Goal: Transaction & Acquisition: Purchase product/service

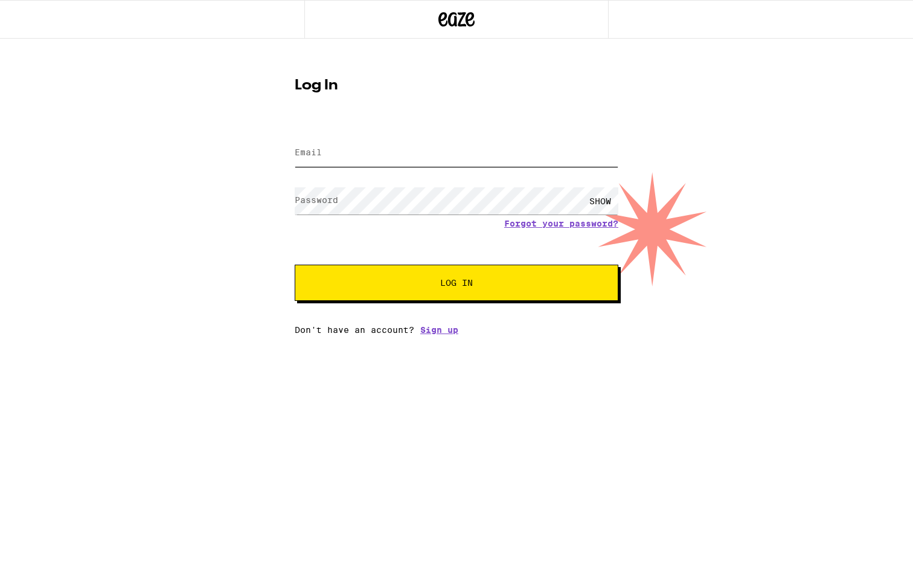
type input "[EMAIL_ADDRESS][DOMAIN_NAME]"
click at [364, 266] on button "Log In" at bounding box center [457, 283] width 324 height 36
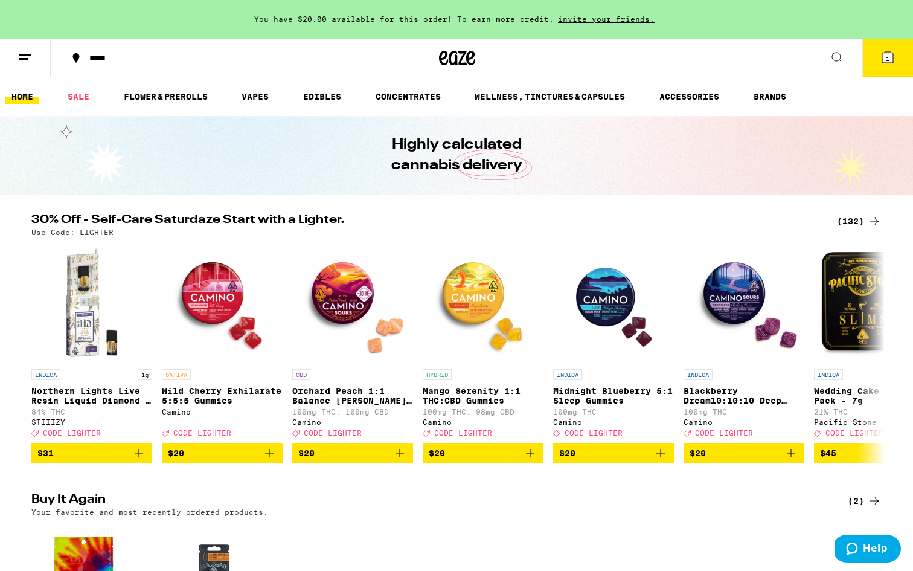
click at [885, 68] on button "1" at bounding box center [887, 57] width 51 height 37
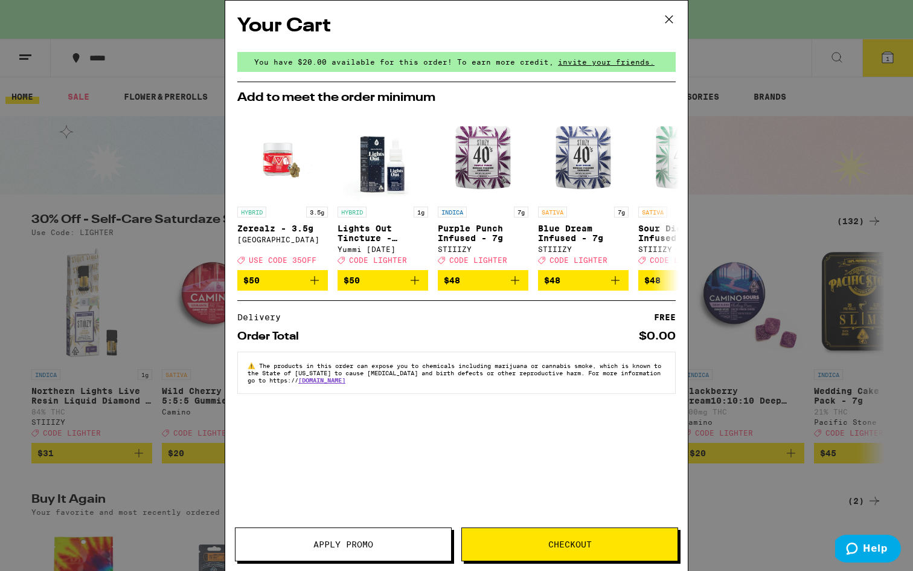
click at [666, 16] on icon at bounding box center [669, 19] width 7 height 7
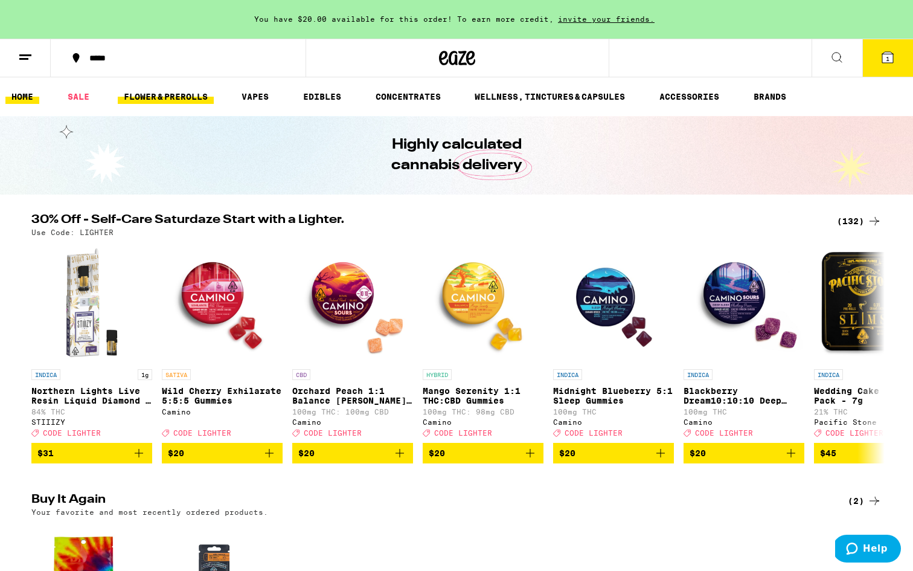
click at [179, 100] on link "FLOWER & PREROLLS" at bounding box center [166, 96] width 96 height 14
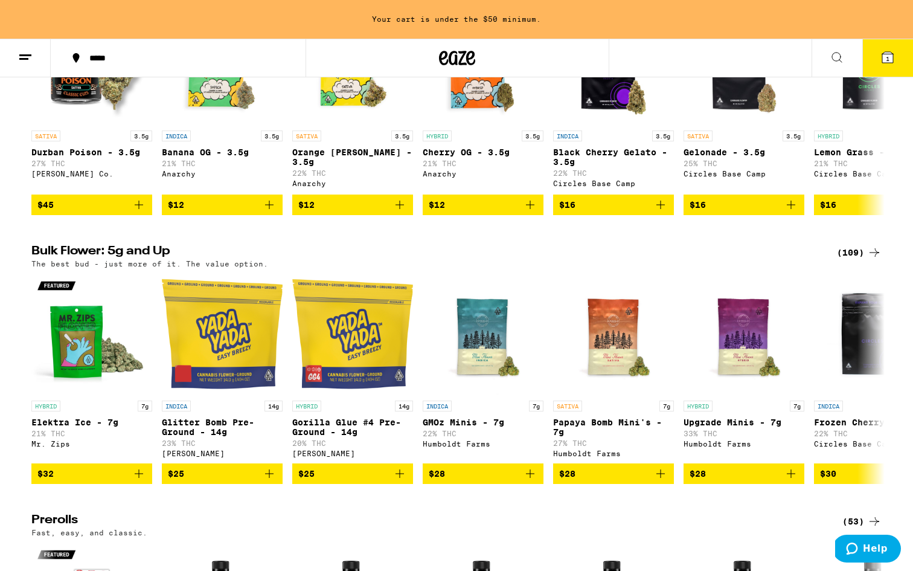
scroll to position [236, 0]
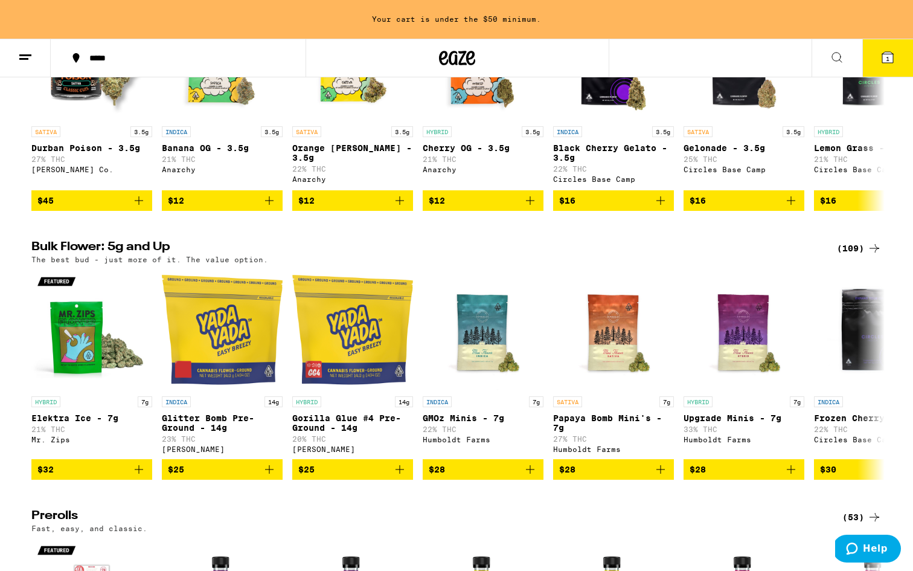
click at [855, 255] on div "(109)" at bounding box center [859, 248] width 45 height 14
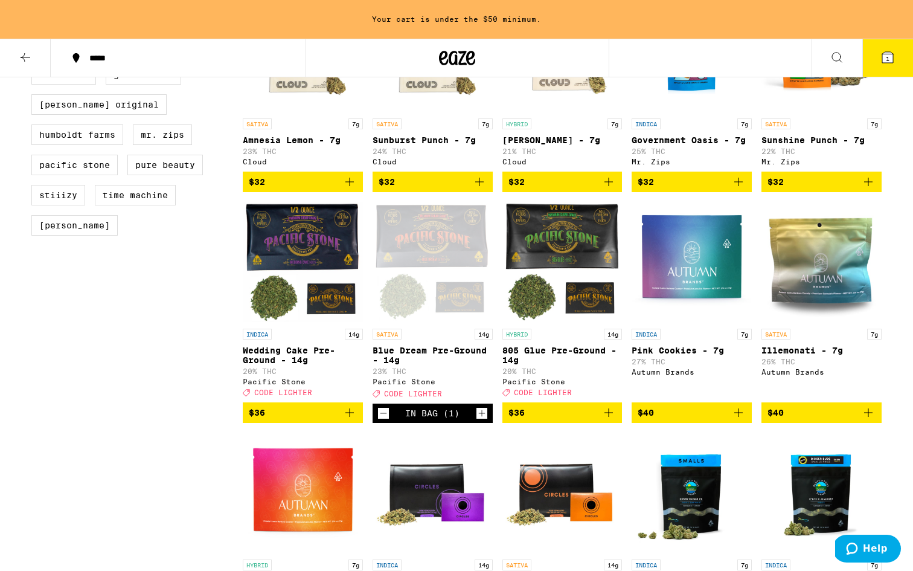
scroll to position [647, 0]
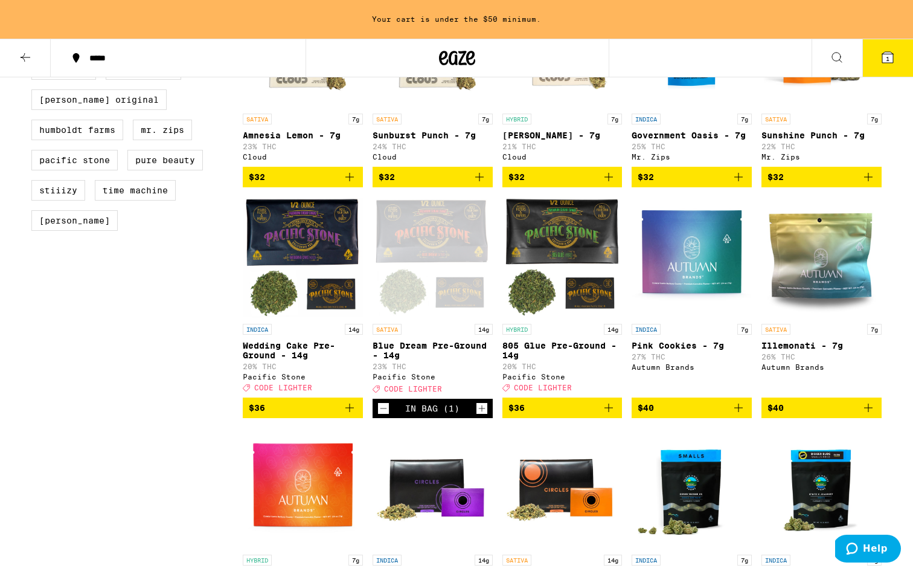
click at [381, 415] on icon "Decrement" at bounding box center [383, 408] width 11 height 14
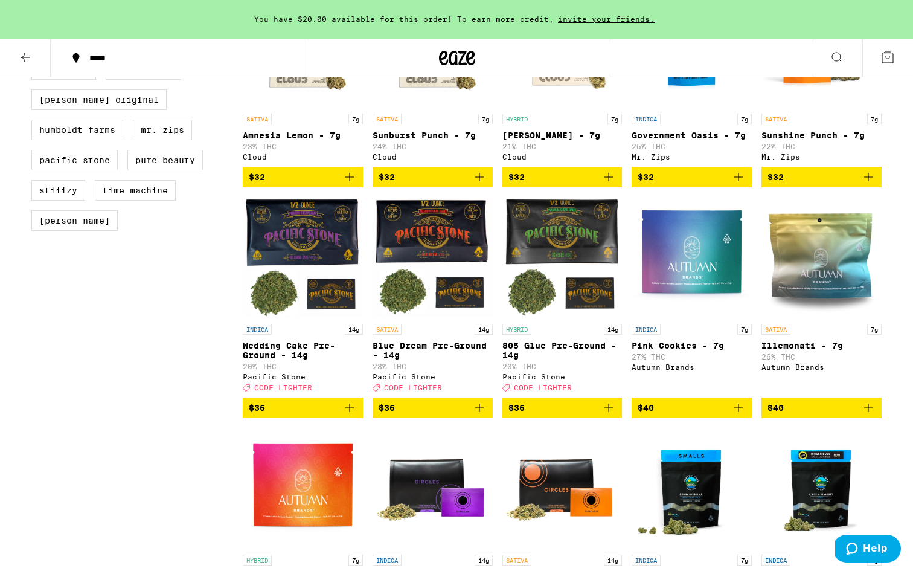
click at [475, 415] on icon "Add to bag" at bounding box center [479, 407] width 14 height 14
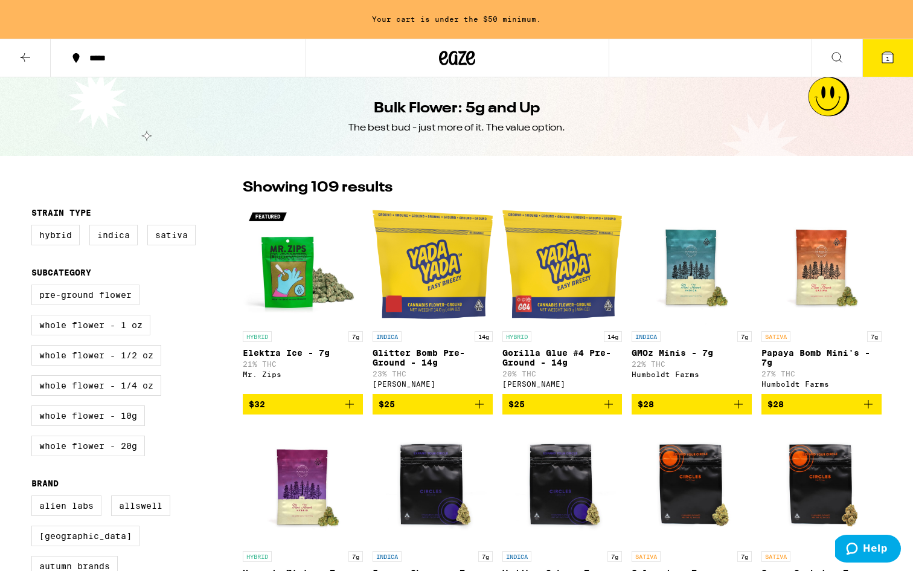
scroll to position [0, 0]
click at [30, 54] on icon at bounding box center [25, 57] width 14 height 14
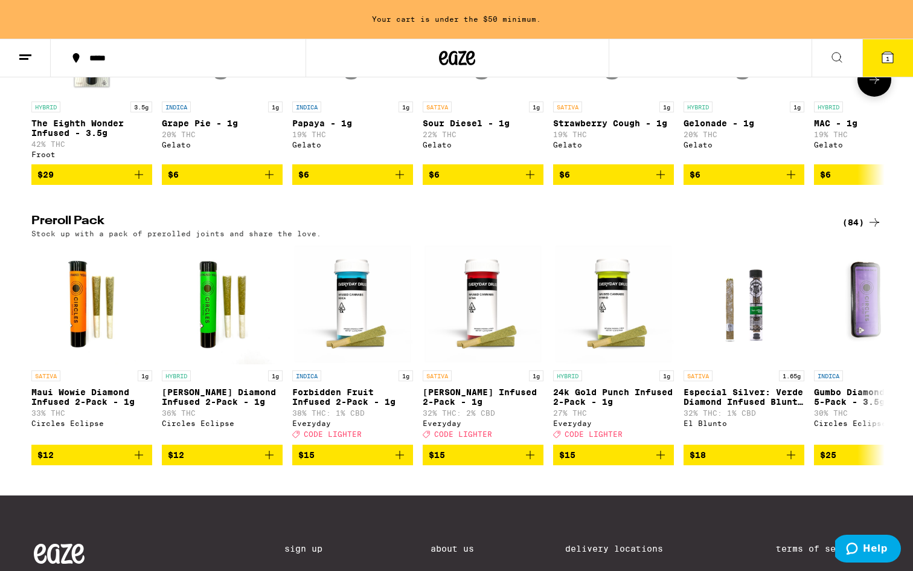
scroll to position [806, 0]
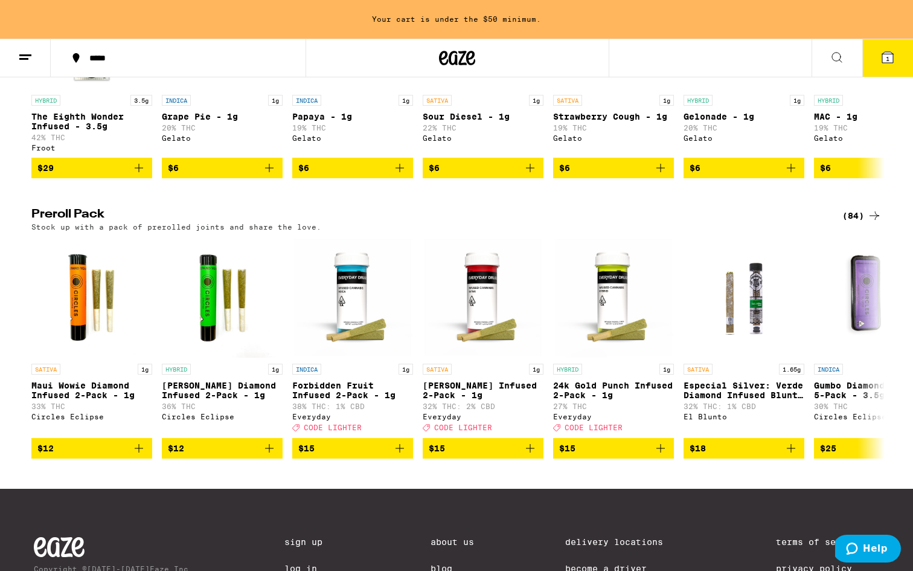
click at [861, 223] on div "(84)" at bounding box center [861, 215] width 39 height 14
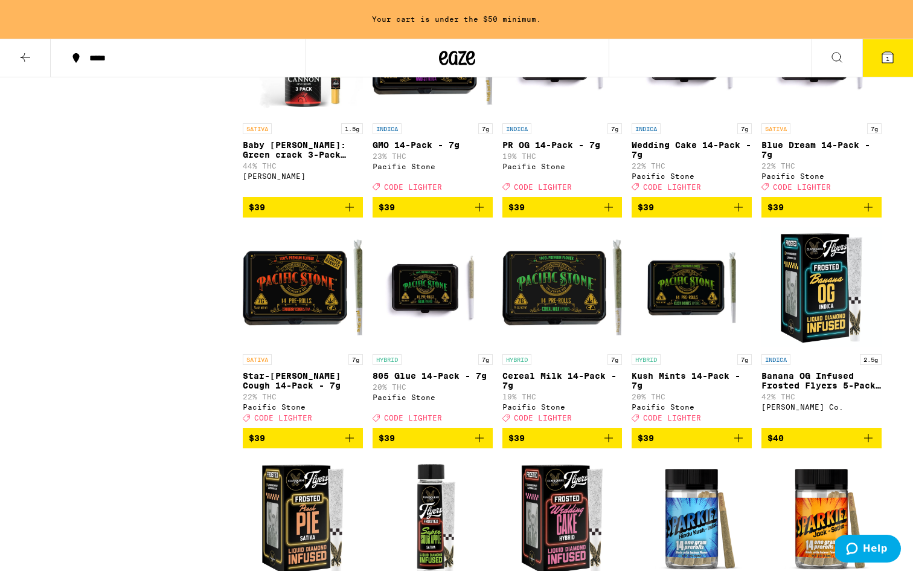
scroll to position [2047, 0]
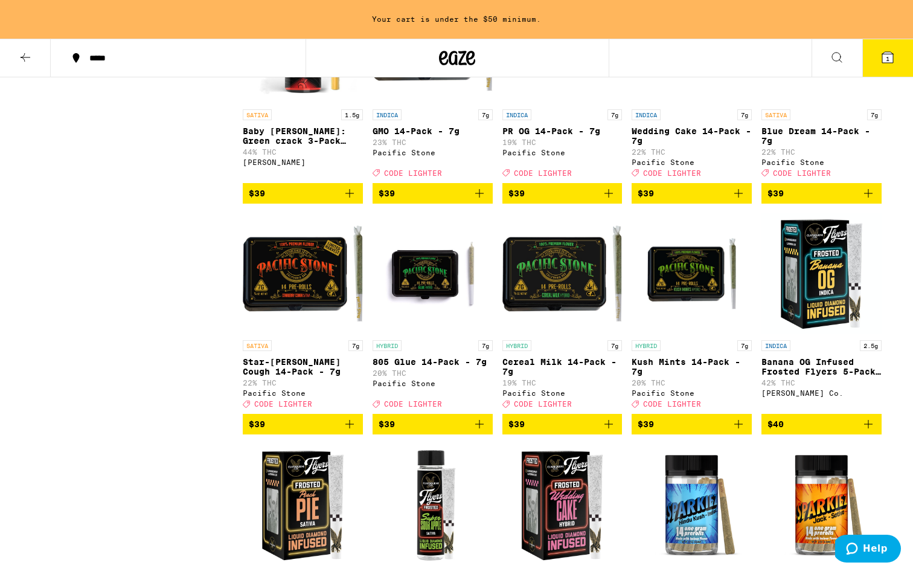
click at [607, 431] on icon "Add to bag" at bounding box center [609, 424] width 14 height 14
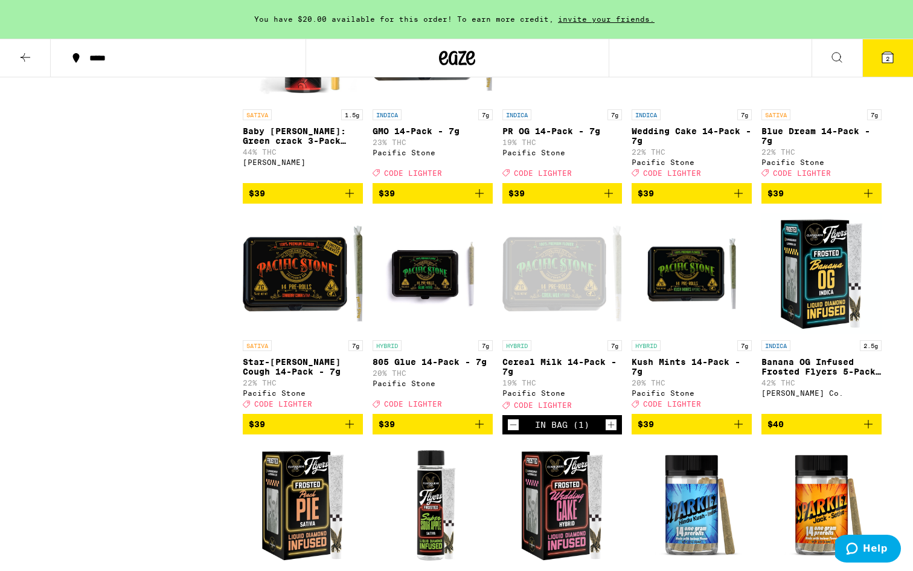
click at [887, 57] on span "2" at bounding box center [888, 58] width 4 height 7
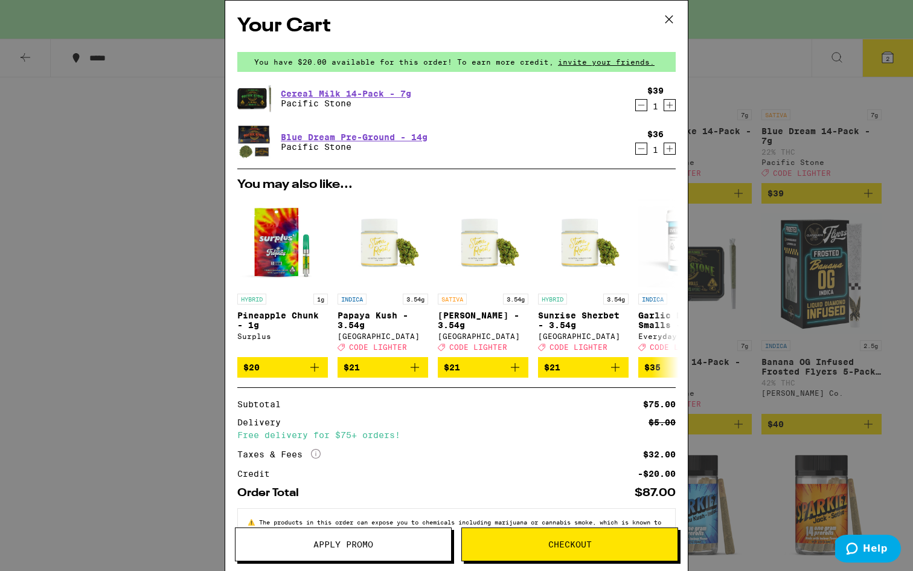
click at [667, 23] on icon at bounding box center [669, 19] width 18 height 18
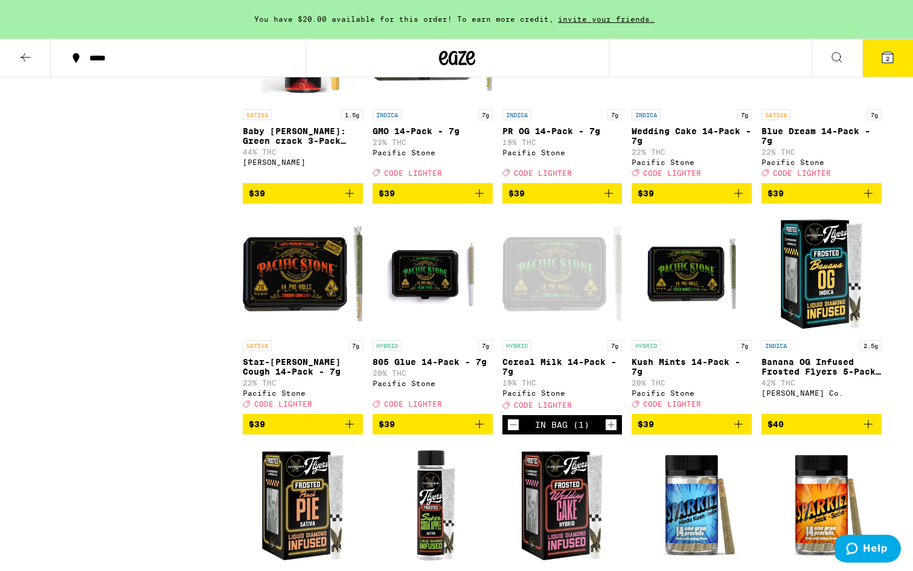
click at [36, 62] on button at bounding box center [25, 58] width 51 height 38
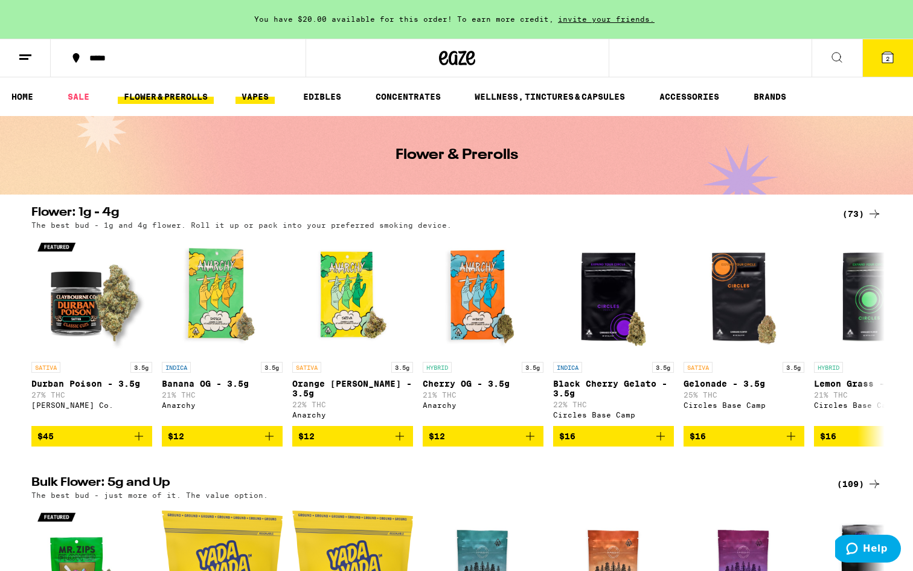
click at [263, 101] on link "VAPES" at bounding box center [255, 96] width 39 height 14
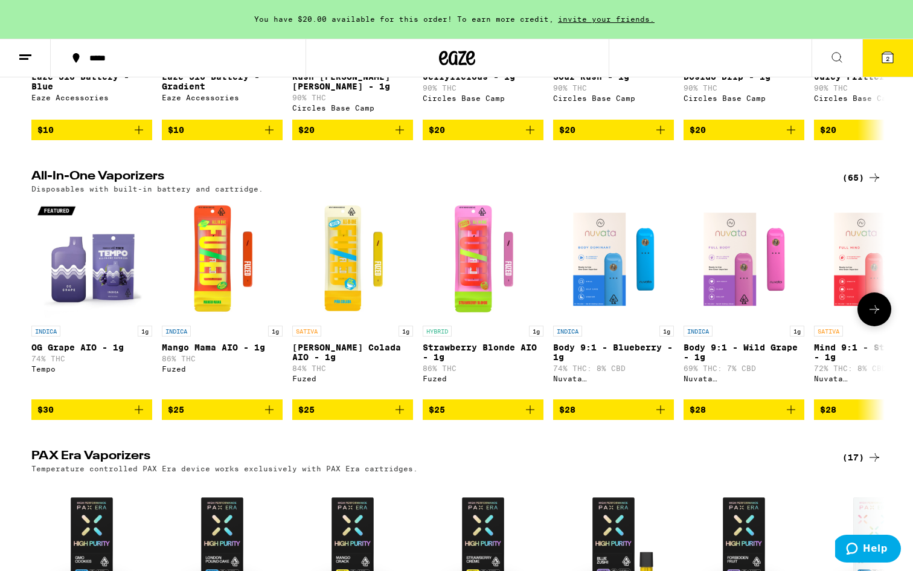
scroll to position [600, 0]
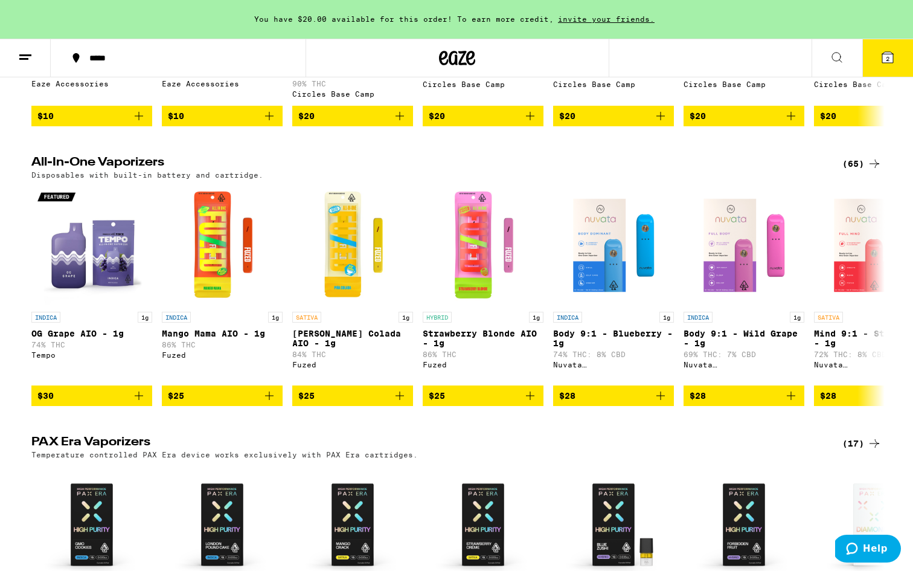
click at [855, 171] on div "(65)" at bounding box center [861, 163] width 39 height 14
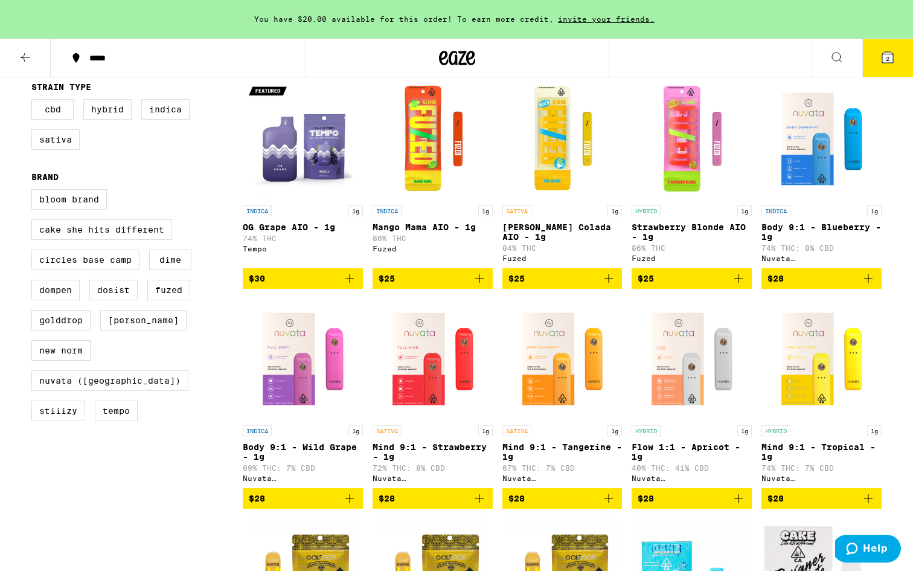
scroll to position [130, 0]
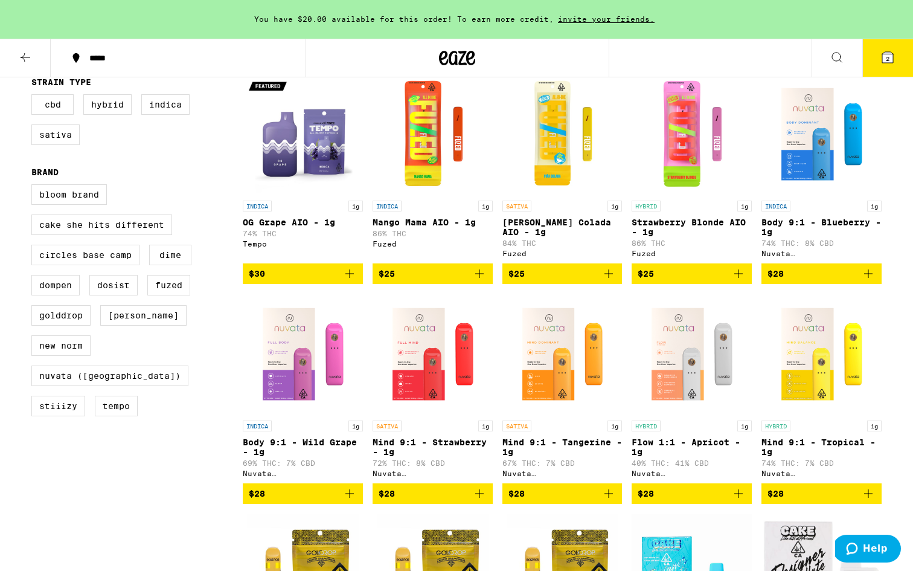
click at [606, 281] on icon "Add to bag" at bounding box center [609, 273] width 14 height 14
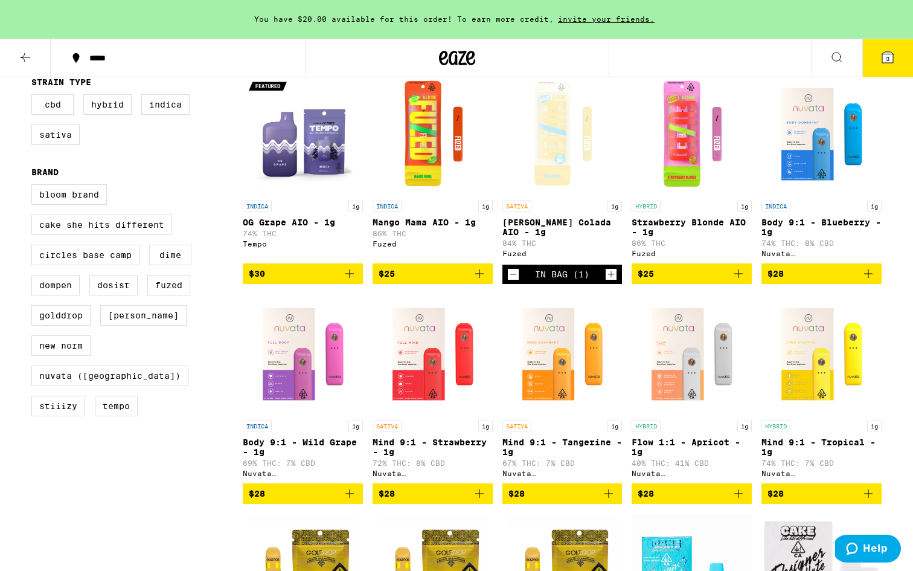
click at [901, 42] on button "3" at bounding box center [887, 57] width 51 height 37
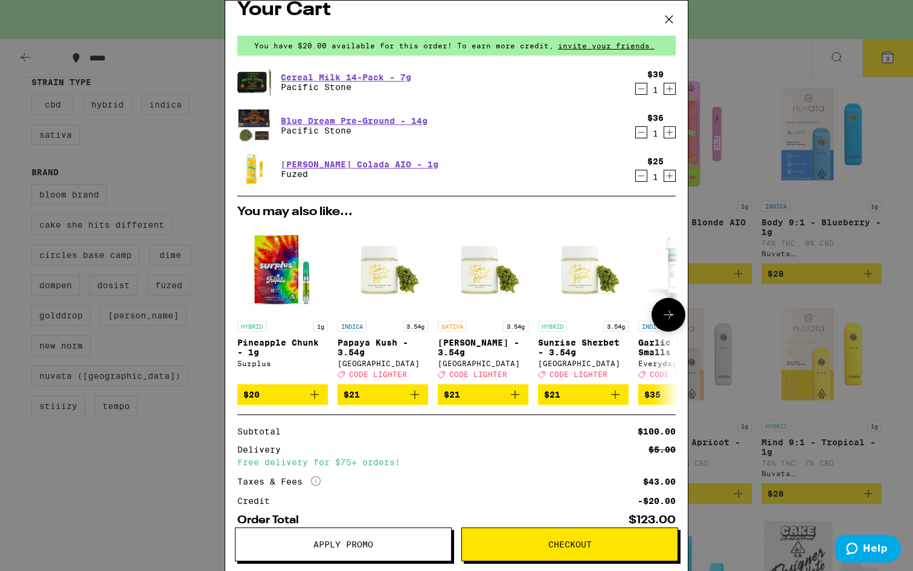
scroll to position [16, 0]
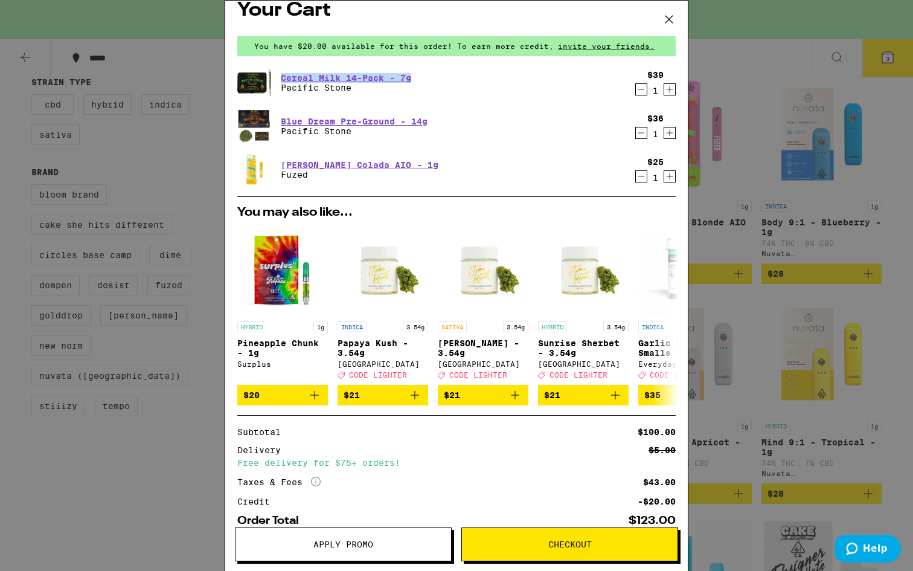
click at [641, 89] on icon "Decrement" at bounding box center [641, 89] width 11 height 14
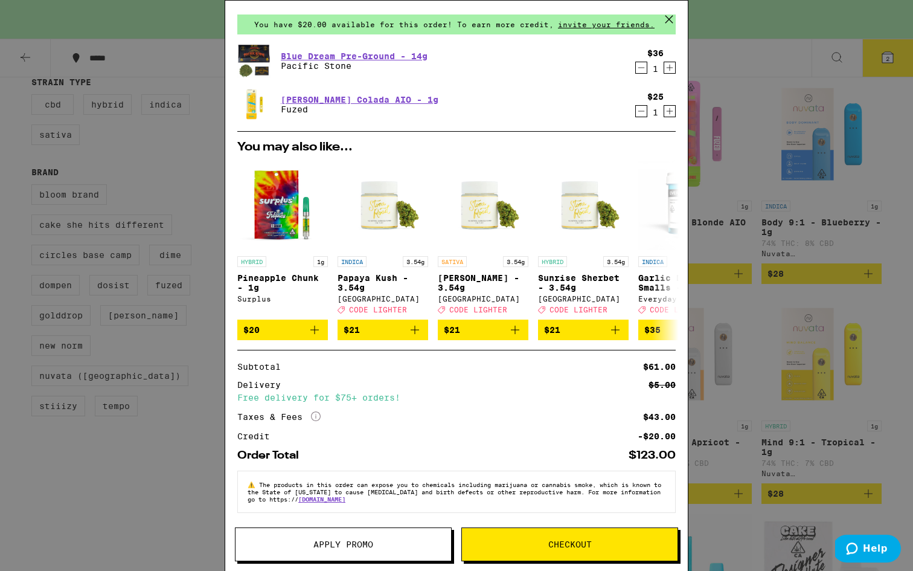
scroll to position [47, 0]
click at [321, 412] on icon at bounding box center [316, 416] width 10 height 10
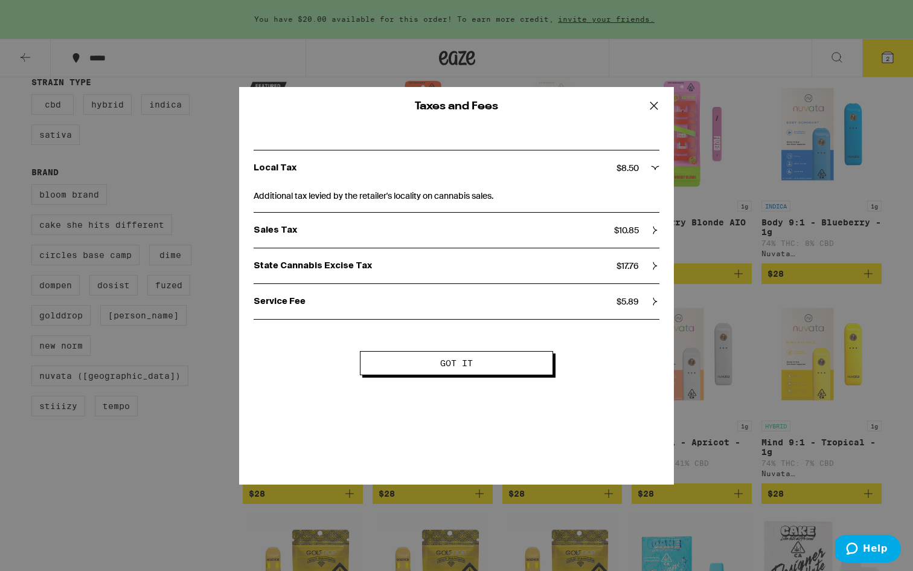
click at [409, 371] on button "Got it" at bounding box center [456, 363] width 193 height 24
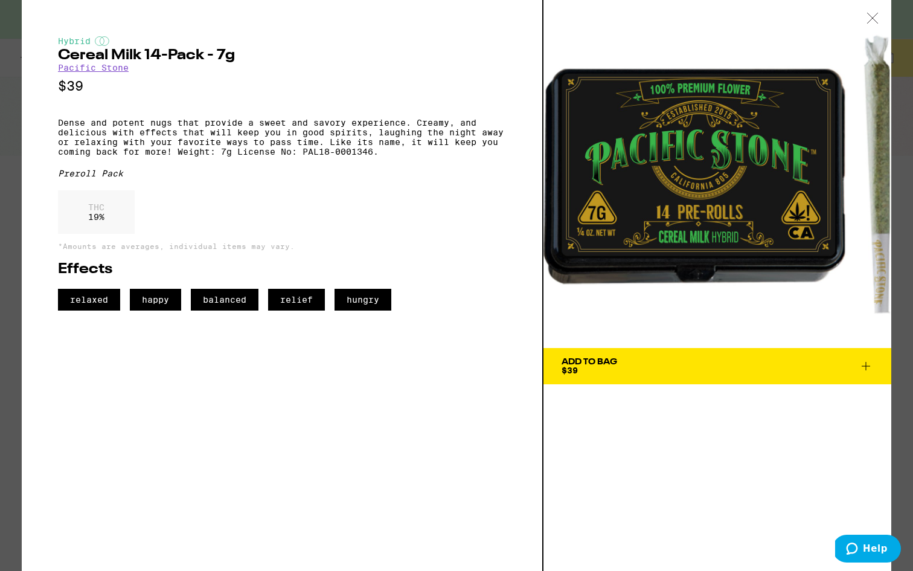
click at [868, 19] on icon at bounding box center [873, 18] width 12 height 11
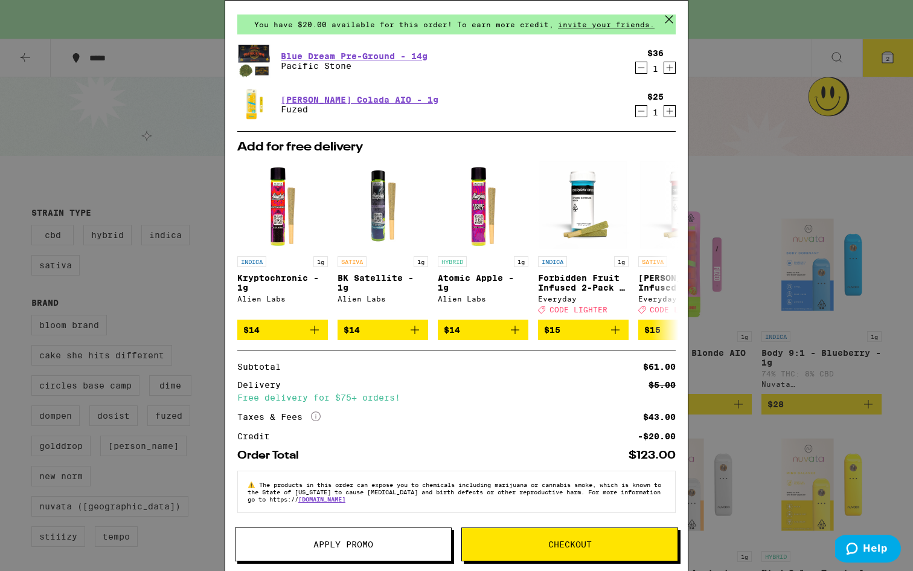
scroll to position [47, 0]
click at [316, 411] on icon at bounding box center [316, 416] width 10 height 10
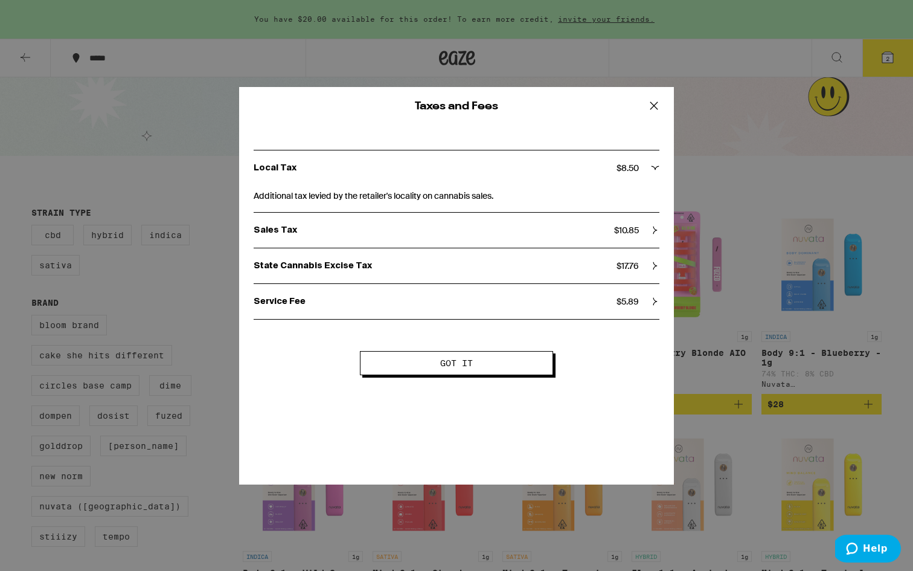
click at [651, 112] on icon at bounding box center [654, 106] width 18 height 18
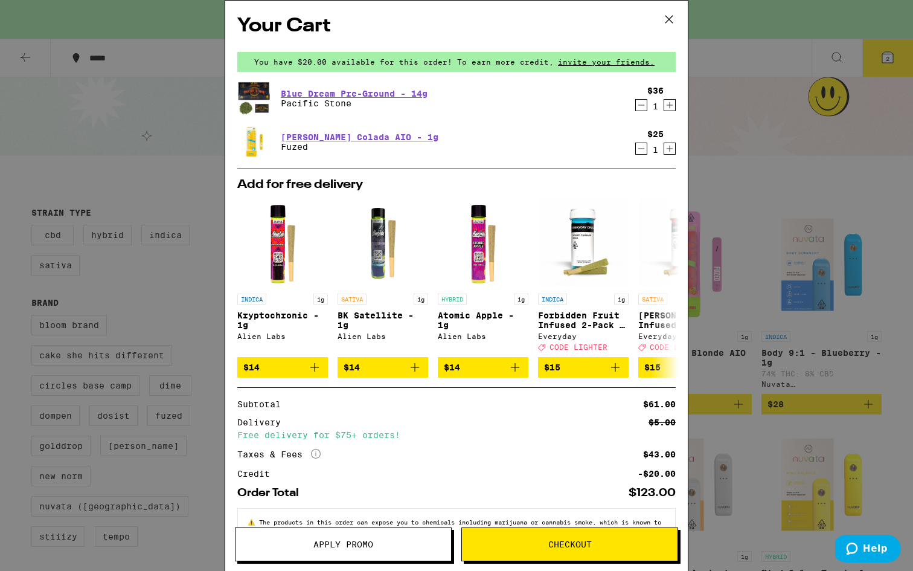
click at [666, 14] on icon at bounding box center [669, 19] width 18 height 18
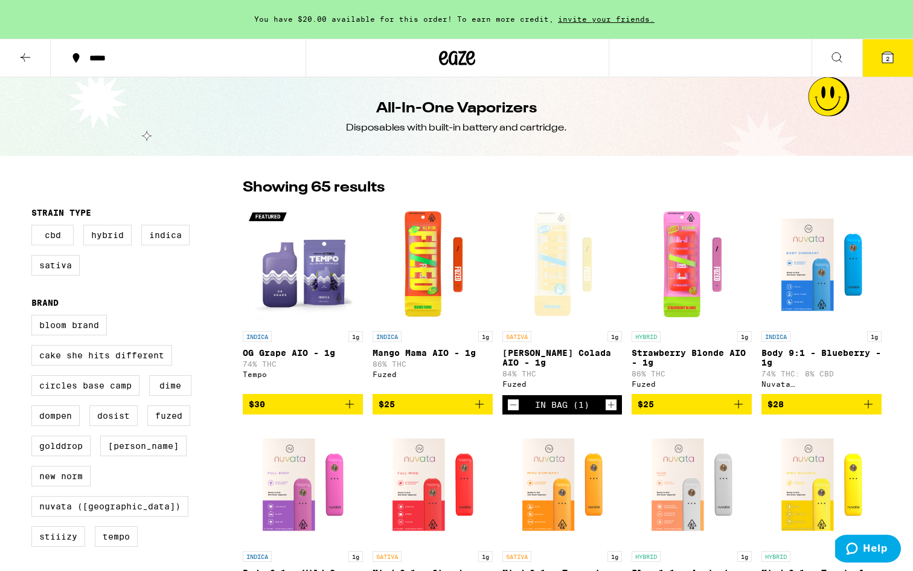
click at [519, 409] on div "In Bag (1)" at bounding box center [562, 404] width 120 height 19
click at [512, 411] on icon "Decrement" at bounding box center [513, 404] width 11 height 14
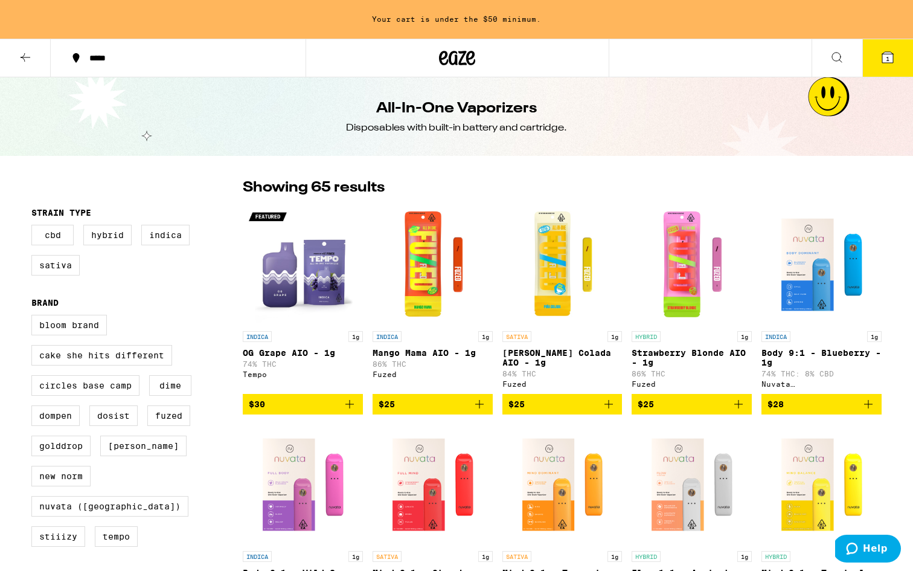
click at [899, 54] on button "1" at bounding box center [887, 57] width 51 height 37
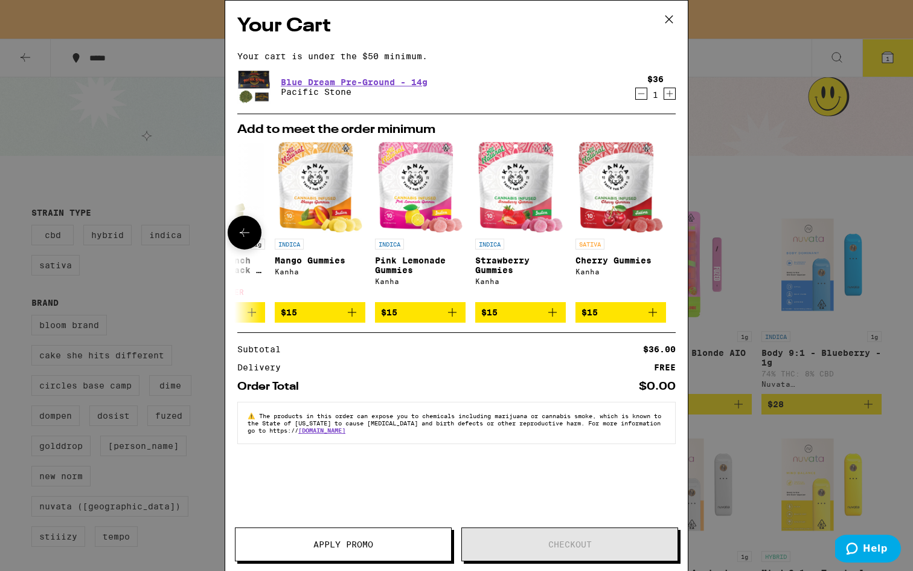
scroll to position [0, 564]
click at [670, 21] on icon at bounding box center [669, 19] width 18 height 18
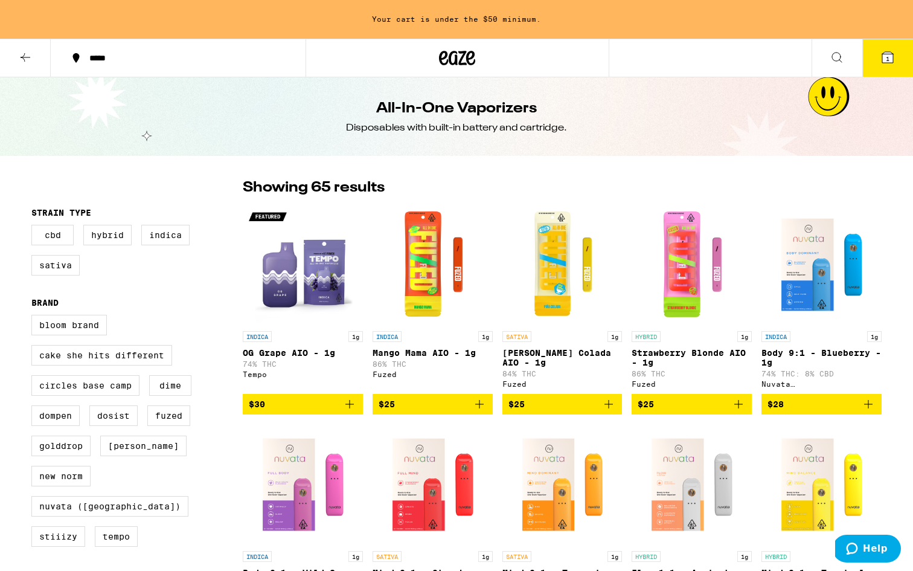
click at [31, 59] on icon at bounding box center [25, 57] width 14 height 14
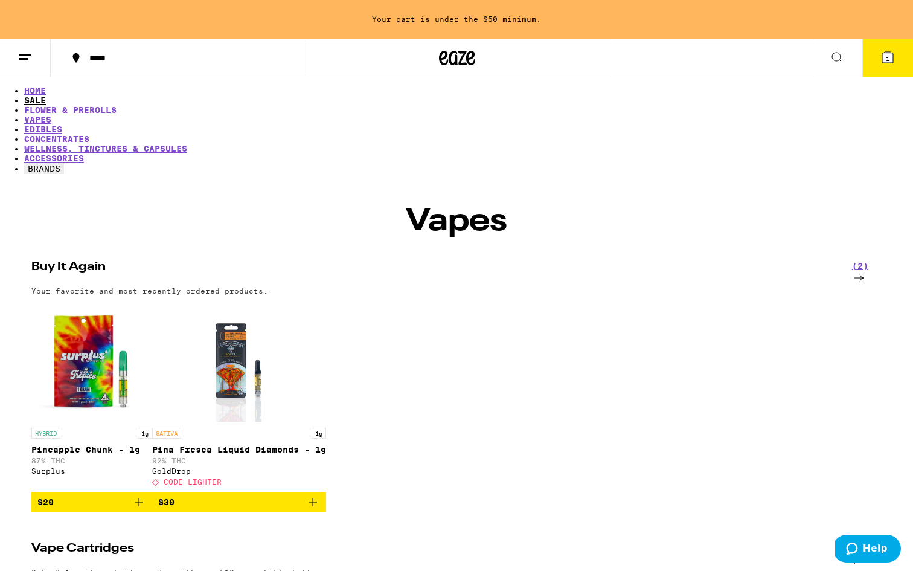
click at [46, 97] on link "SALE" at bounding box center [35, 100] width 22 height 10
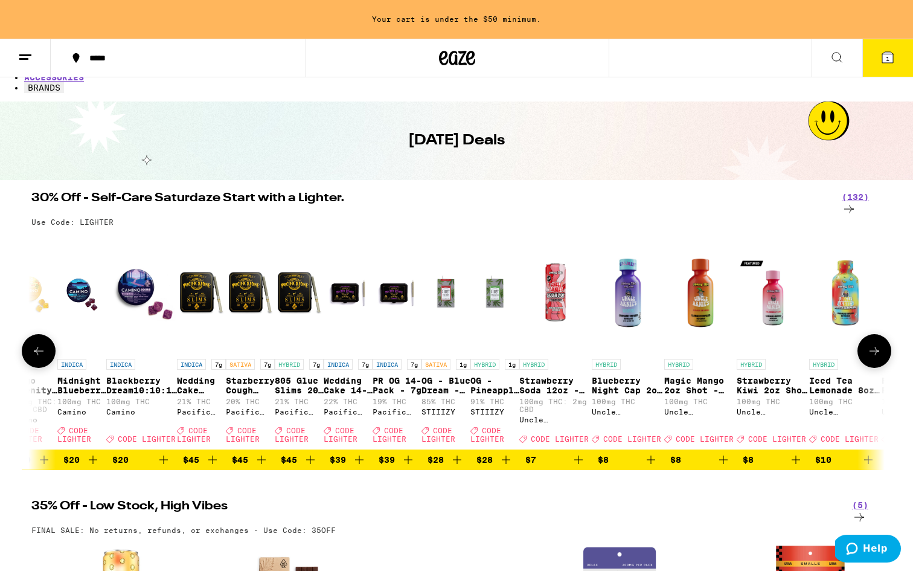
scroll to position [0, 198]
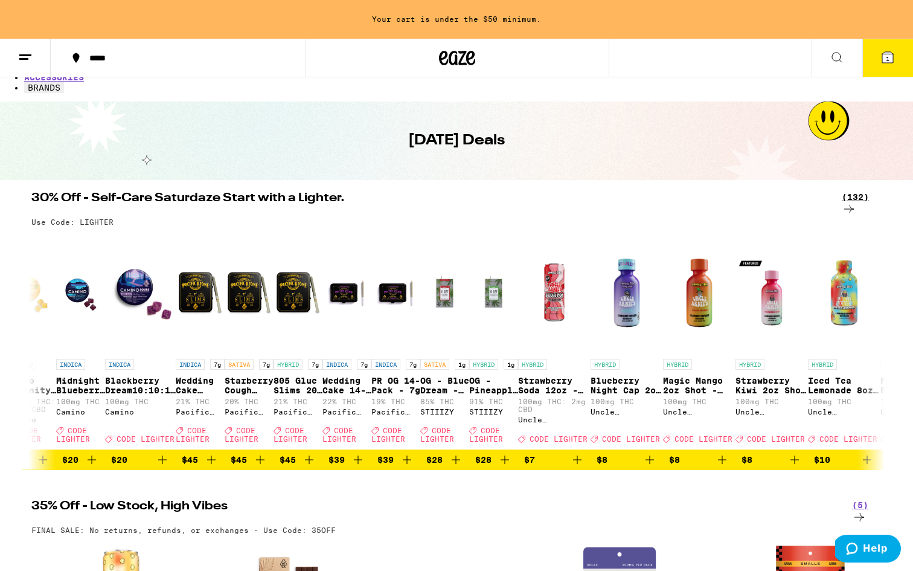
click at [857, 192] on div "(132)" at bounding box center [862, 205] width 40 height 26
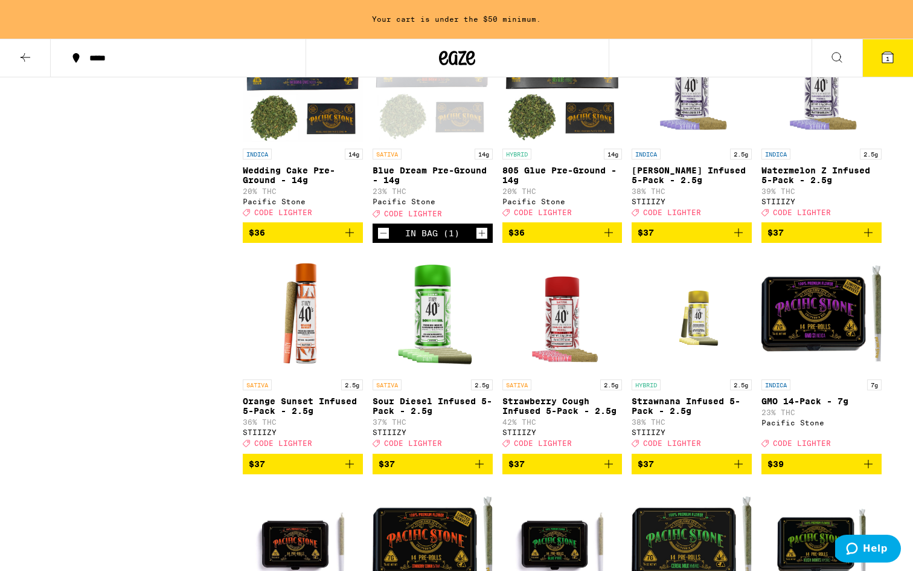
scroll to position [4577, 0]
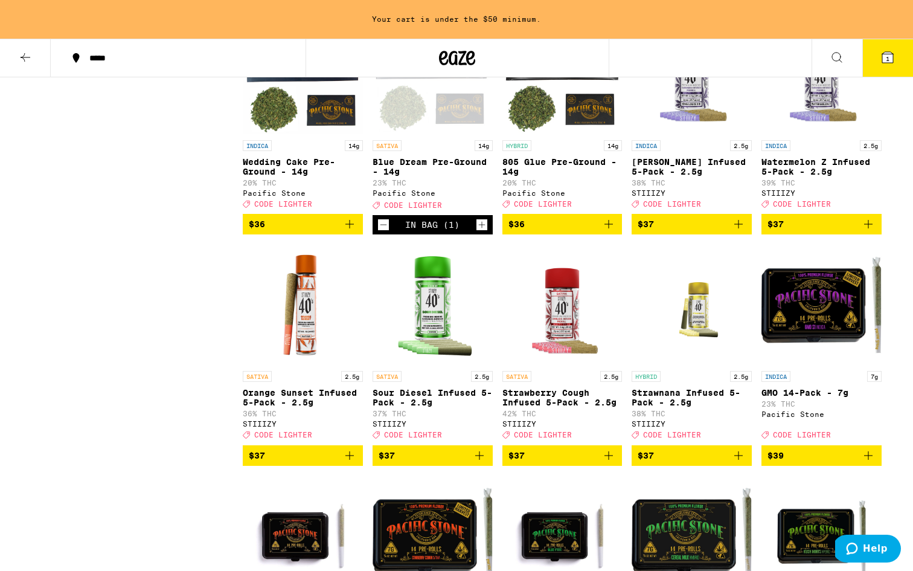
click at [890, 59] on span "1" at bounding box center [888, 58] width 4 height 7
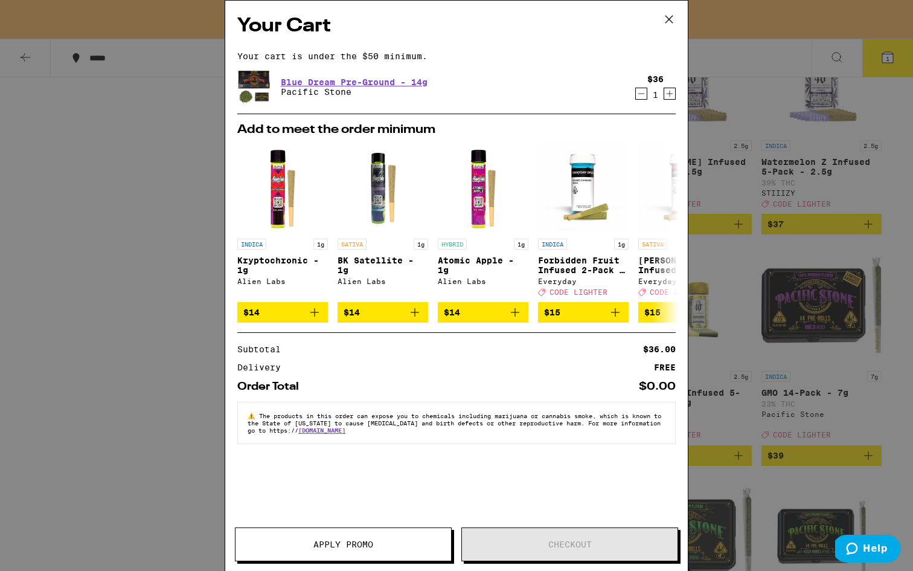
click at [362, 533] on button "Apply Promo" at bounding box center [343, 544] width 217 height 34
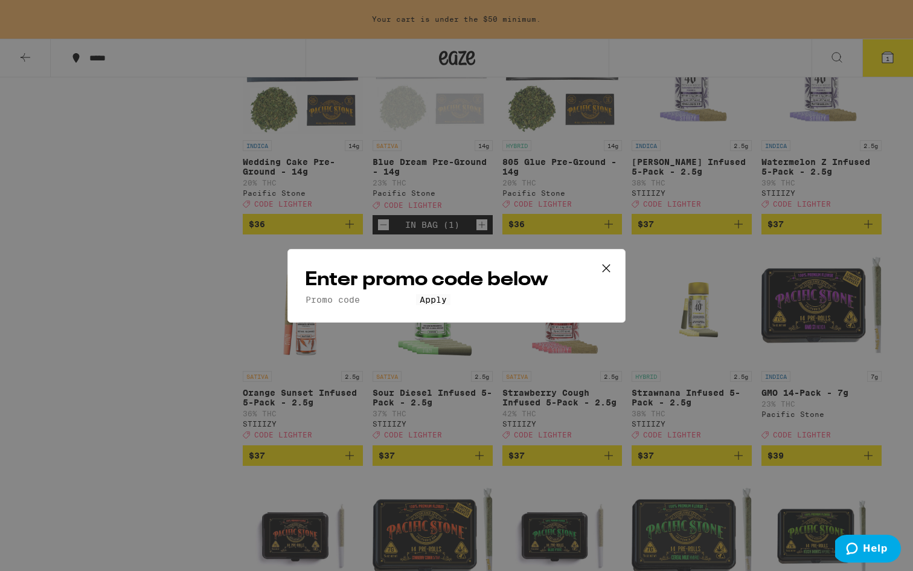
click at [400, 294] on input "Promo Code" at bounding box center [360, 299] width 111 height 11
type input "LIGHTER"
click at [438, 305] on button "Apply" at bounding box center [433, 299] width 34 height 11
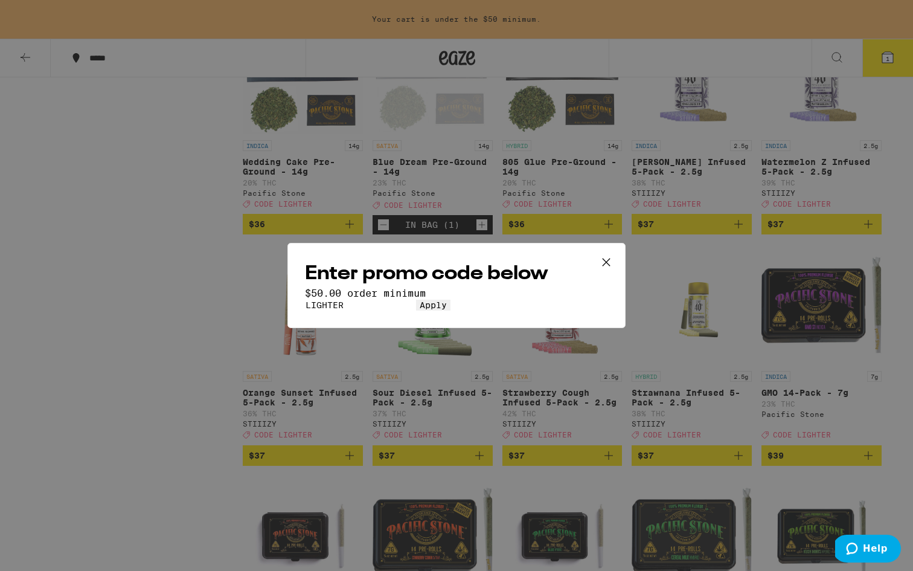
click at [612, 253] on icon at bounding box center [606, 262] width 18 height 18
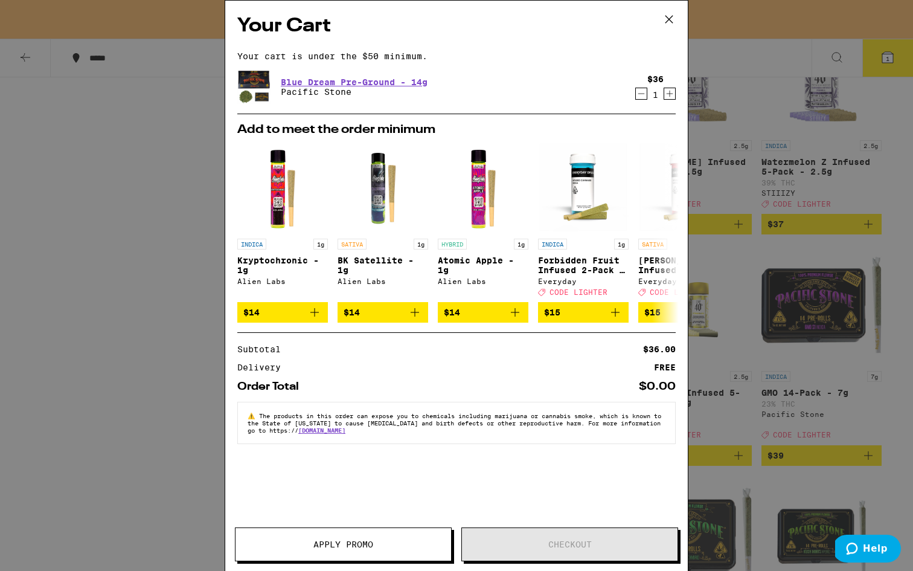
click at [669, 21] on icon at bounding box center [669, 19] width 18 height 18
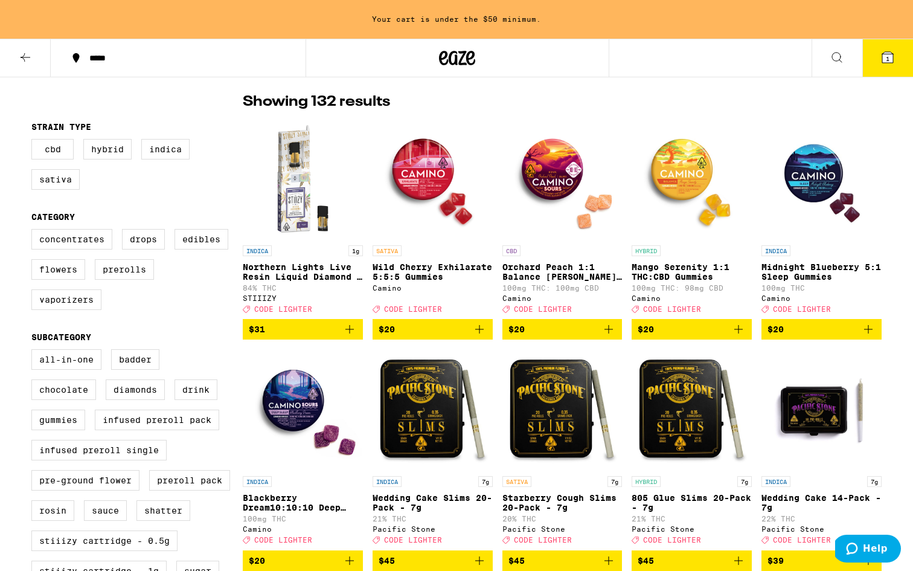
scroll to position [87, 0]
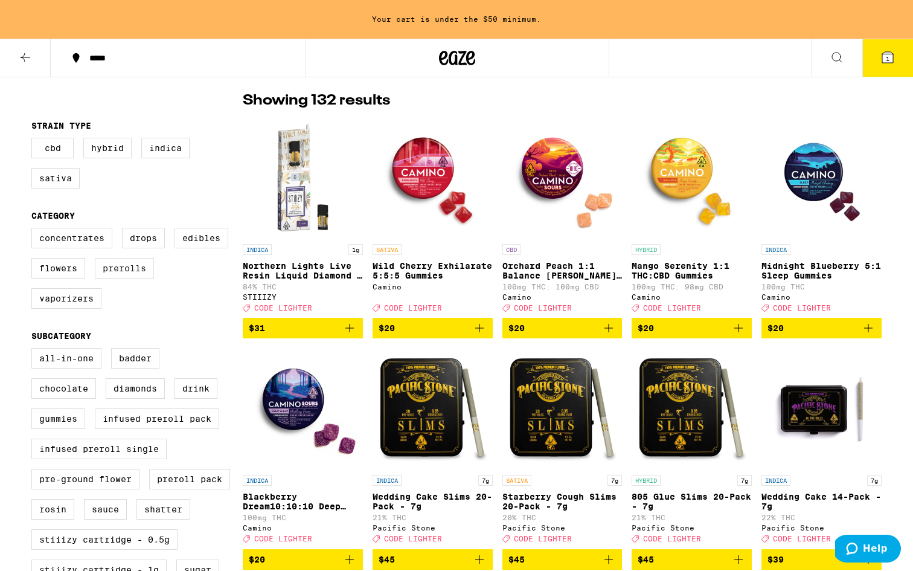
click at [118, 278] on label "Prerolls" at bounding box center [124, 268] width 59 height 21
click at [34, 230] on input "Prerolls" at bounding box center [34, 229] width 1 height 1
checkbox input "true"
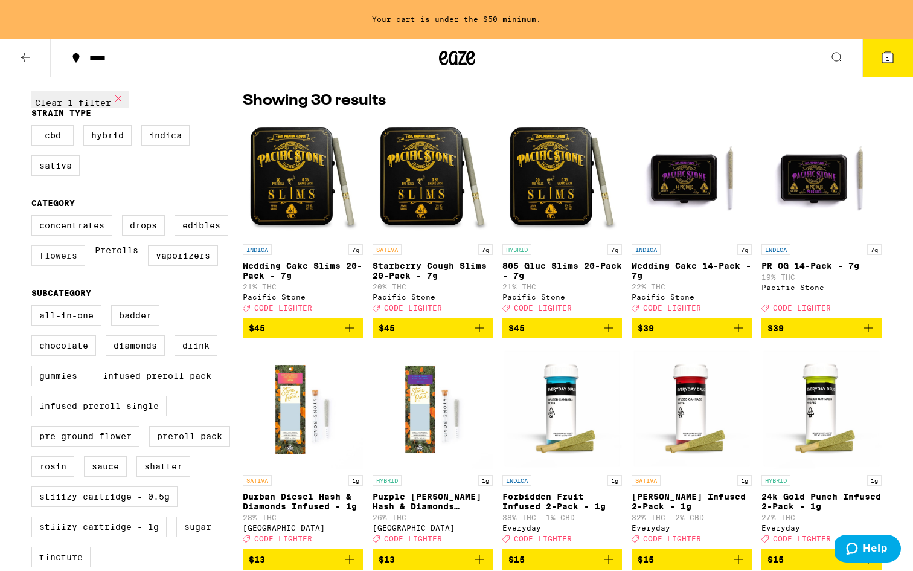
click at [59, 266] on label "Flowers" at bounding box center [58, 255] width 54 height 21
click at [34, 217] on input "Flowers" at bounding box center [34, 217] width 1 height 1
checkbox input "true"
click at [132, 266] on label "Vaporizers" at bounding box center [167, 255] width 70 height 21
click at [34, 217] on input "Vaporizers" at bounding box center [34, 217] width 1 height 1
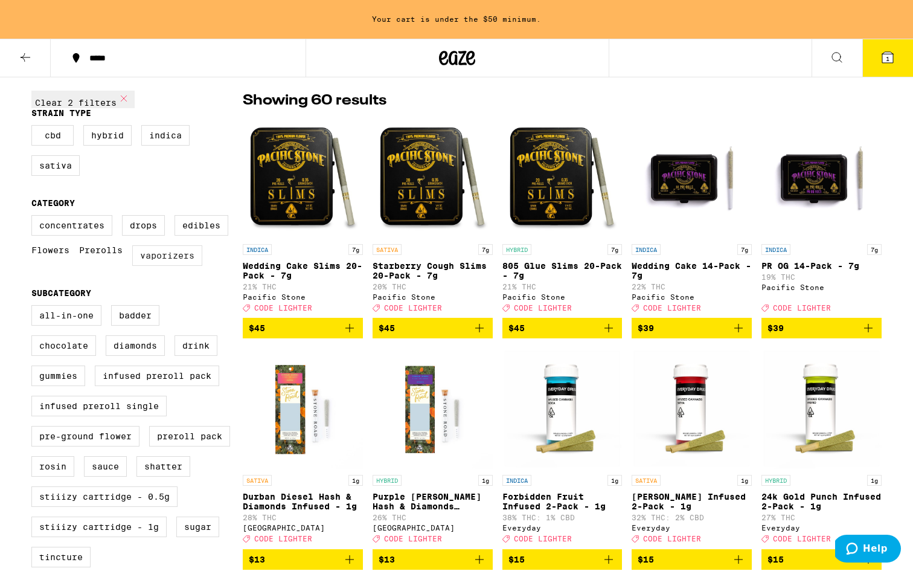
checkbox input "true"
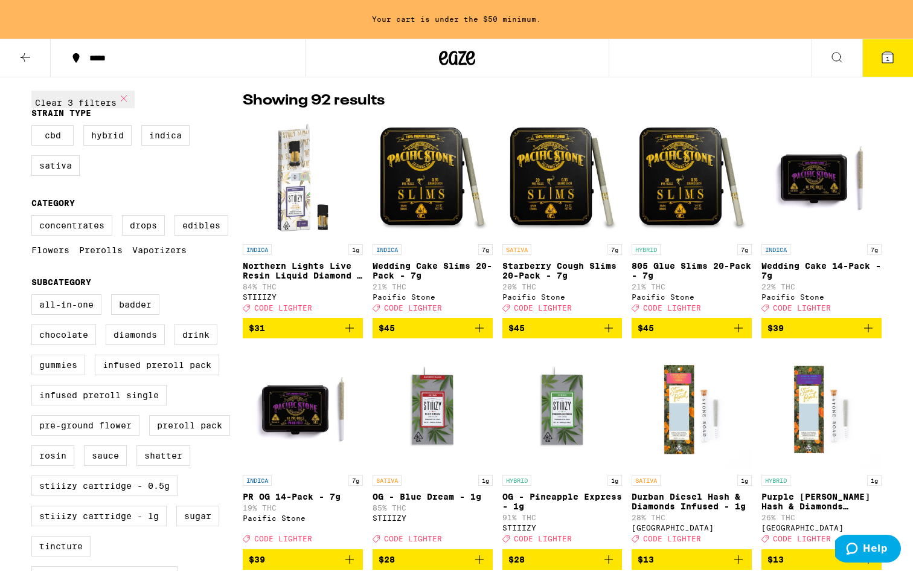
click at [190, 265] on div "Concentrates Drops Edibles Flowers Prerolls Vaporizers" at bounding box center [136, 240] width 211 height 50
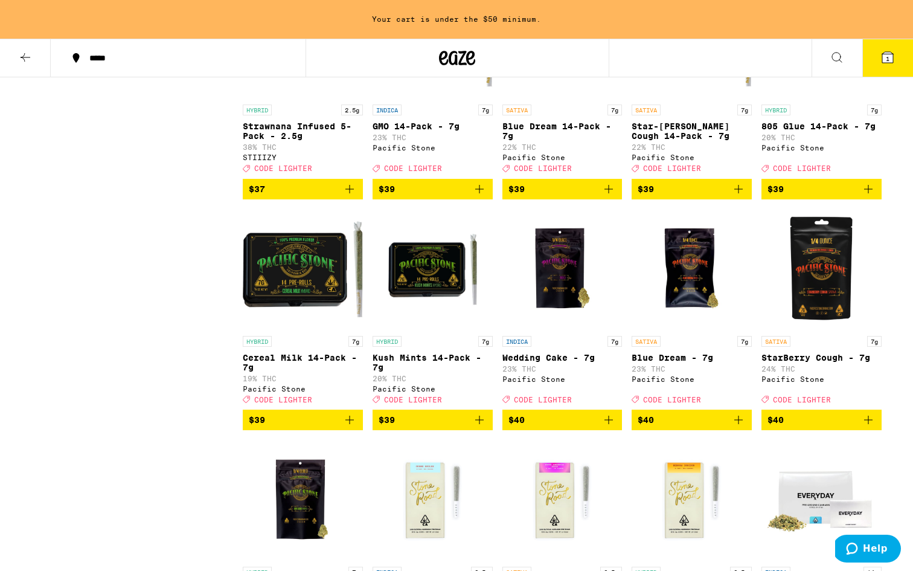
scroll to position [3257, 0]
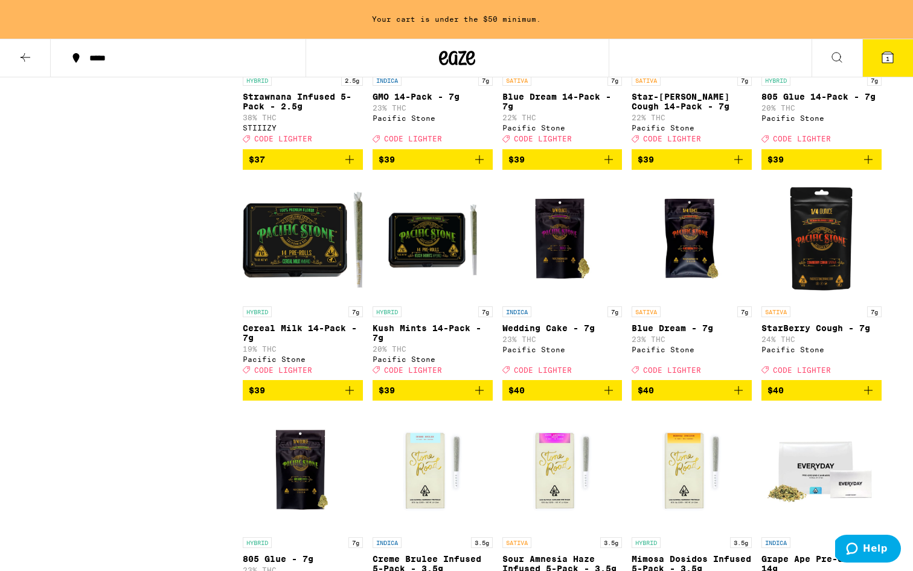
click at [351, 397] on icon "Add to bag" at bounding box center [349, 390] width 14 height 14
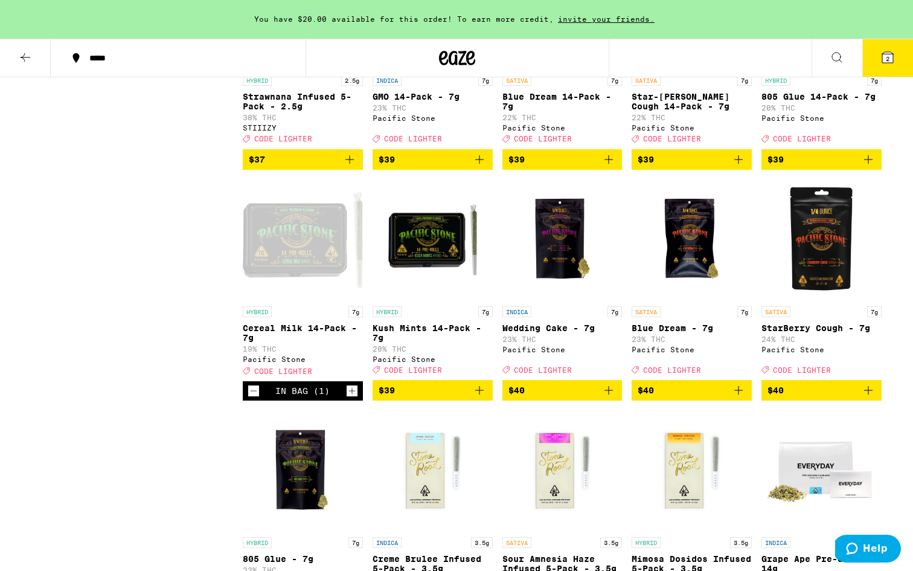
click at [889, 68] on button "2" at bounding box center [887, 57] width 51 height 37
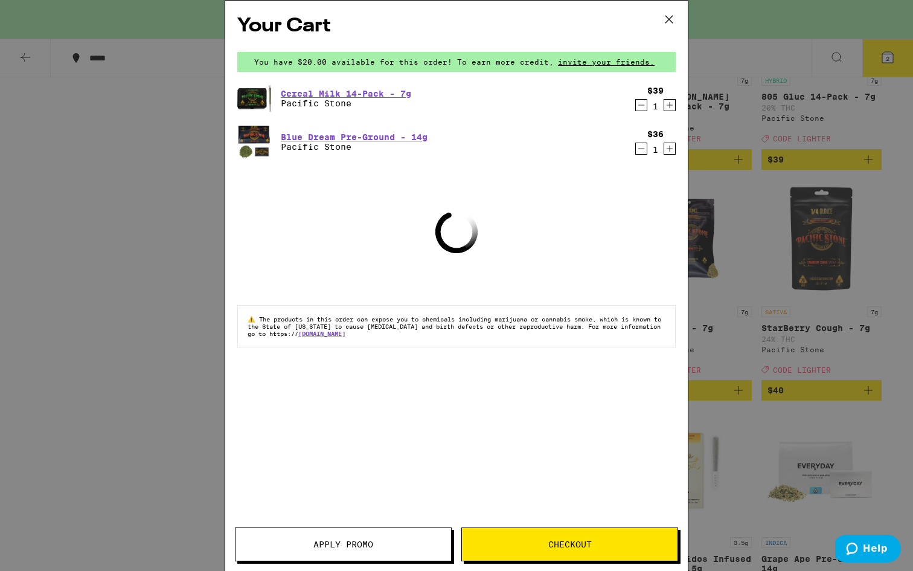
click at [344, 541] on span "Apply Promo" at bounding box center [343, 544] width 60 height 8
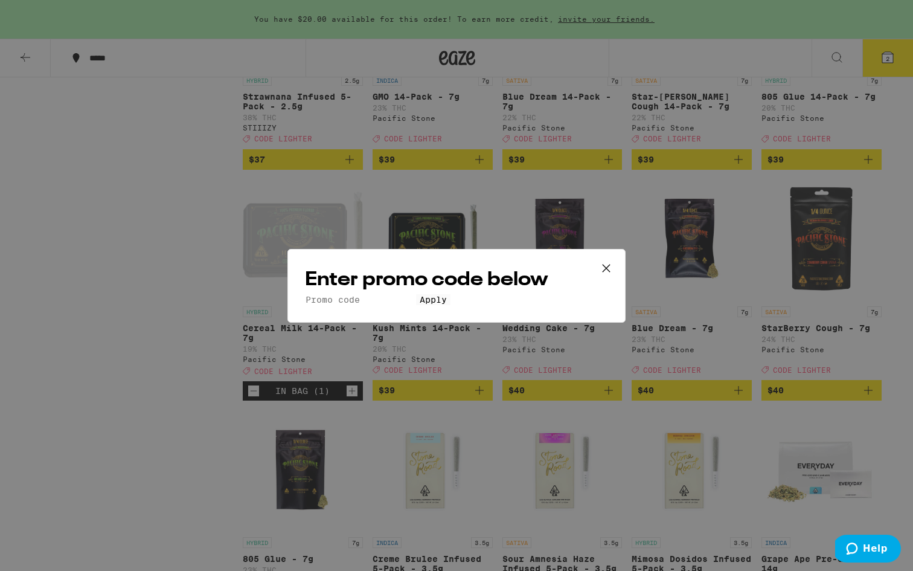
click at [391, 294] on input "Promo Code" at bounding box center [360, 299] width 111 height 11
type input "LIGHTER"
click at [420, 304] on span "Apply" at bounding box center [433, 300] width 27 height 10
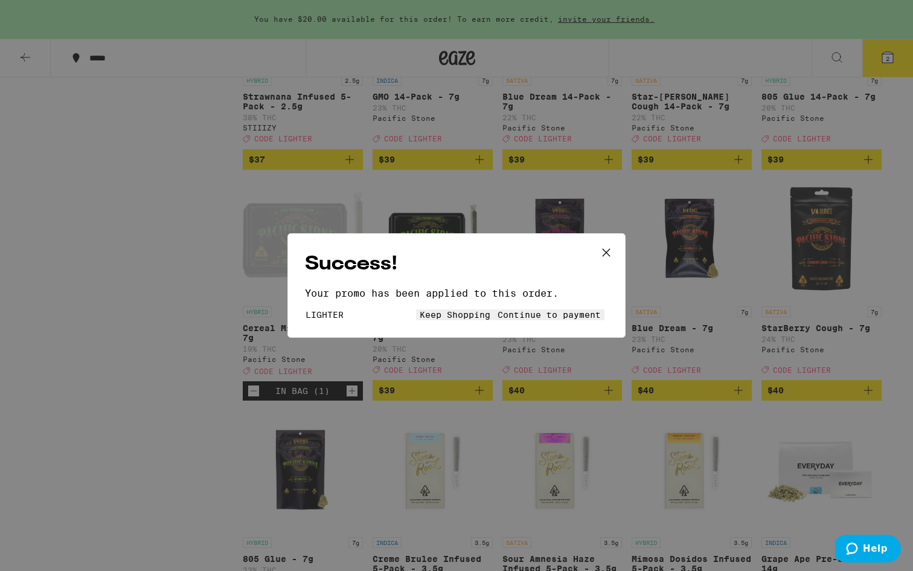
click at [609, 243] on icon at bounding box center [606, 252] width 18 height 18
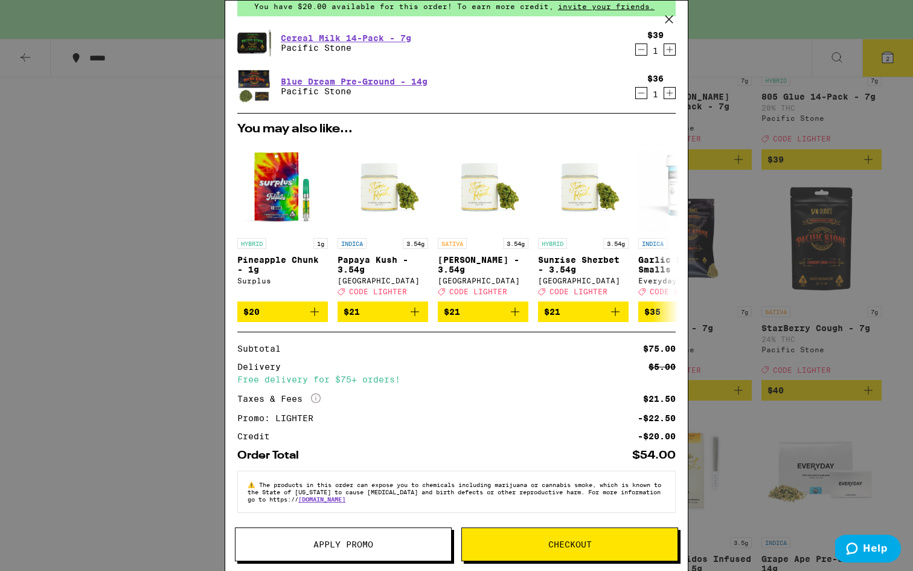
scroll to position [65, 0]
click at [554, 551] on button "Checkout" at bounding box center [569, 544] width 217 height 34
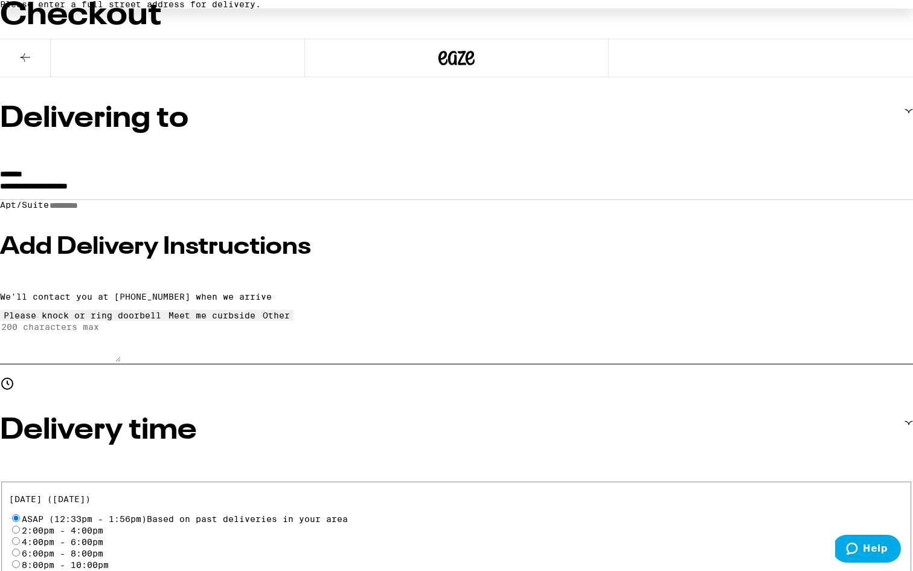
scroll to position [80, 0]
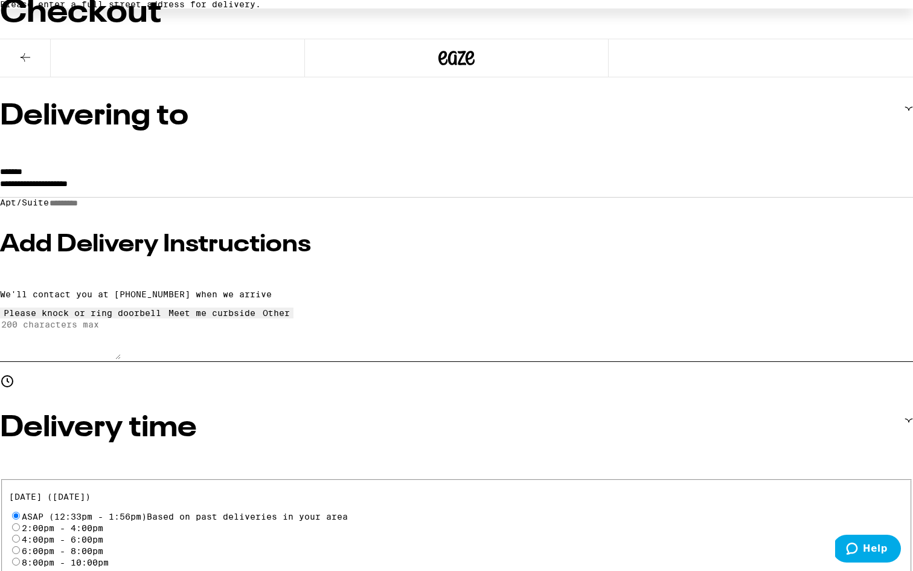
click at [20, 523] on input "2:00pm - 4:00pm" at bounding box center [16, 527] width 8 height 8
radio input "true"
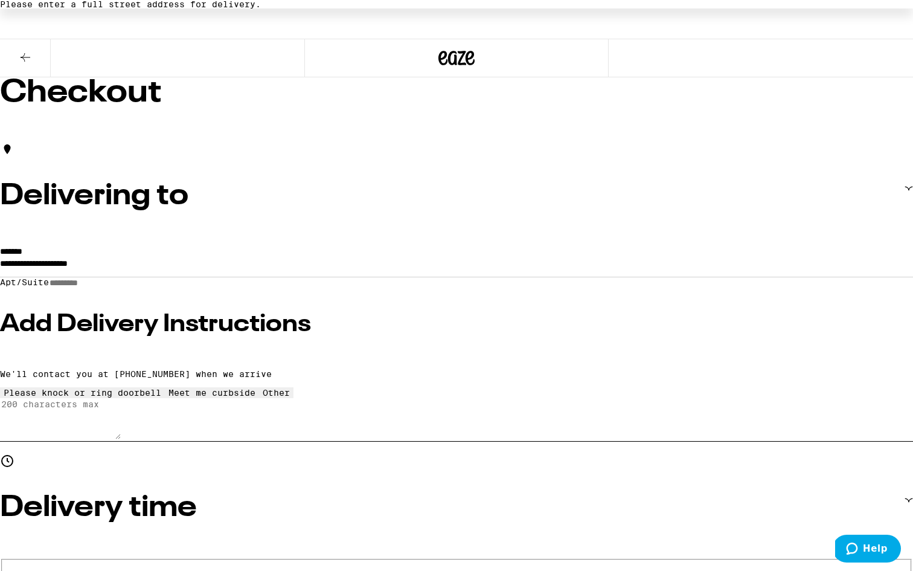
scroll to position [0, 0]
click at [271, 277] on input "**********" at bounding box center [456, 266] width 913 height 21
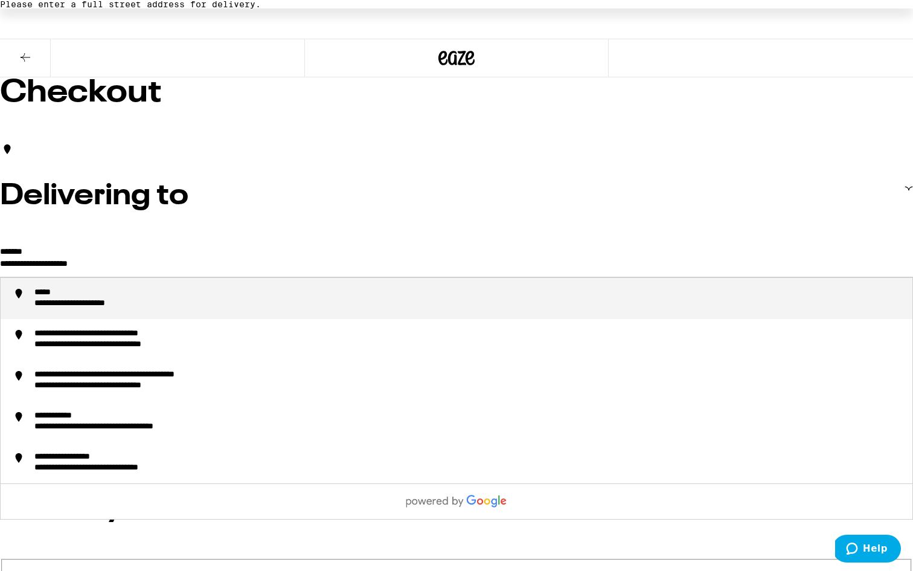
drag, startPoint x: 278, startPoint y: 278, endPoint x: 50, endPoint y: 267, distance: 227.9
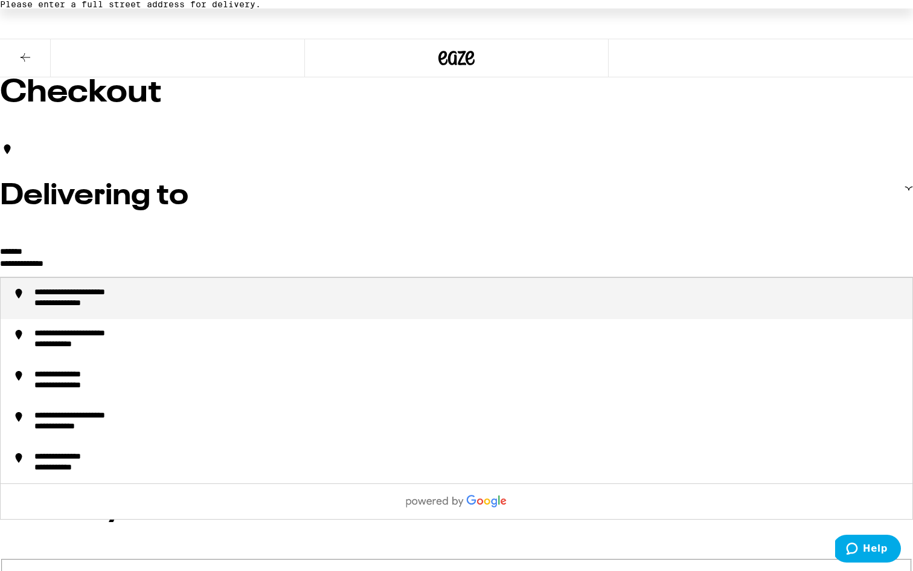
click at [286, 309] on div "**********" at bounding box center [468, 298] width 868 height 22
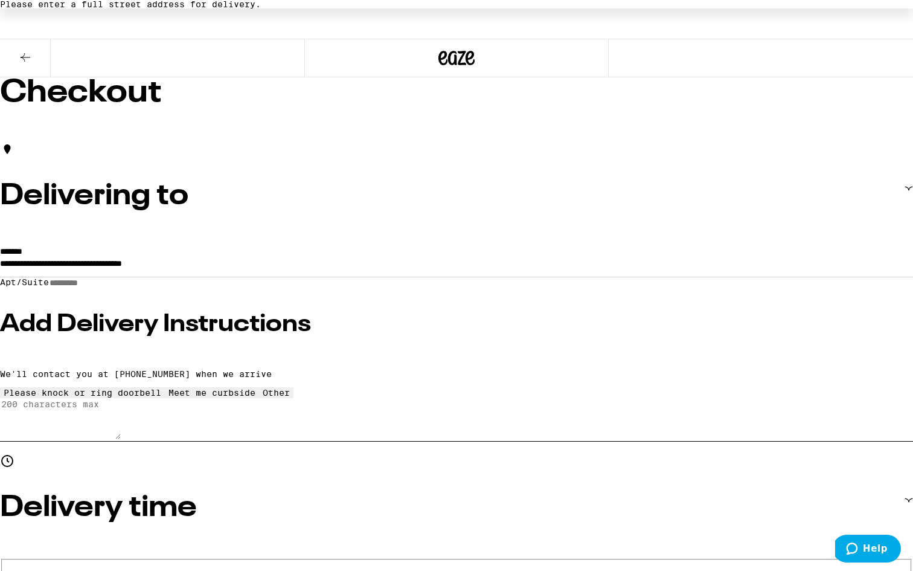
type input "**********"
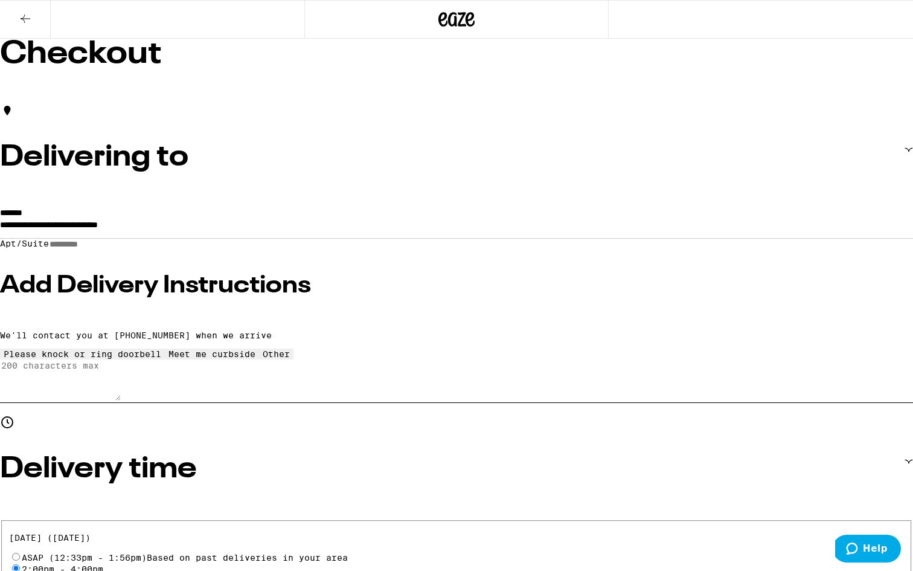
click at [226, 298] on h3 "Add Delivery Instructions" at bounding box center [456, 286] width 913 height 24
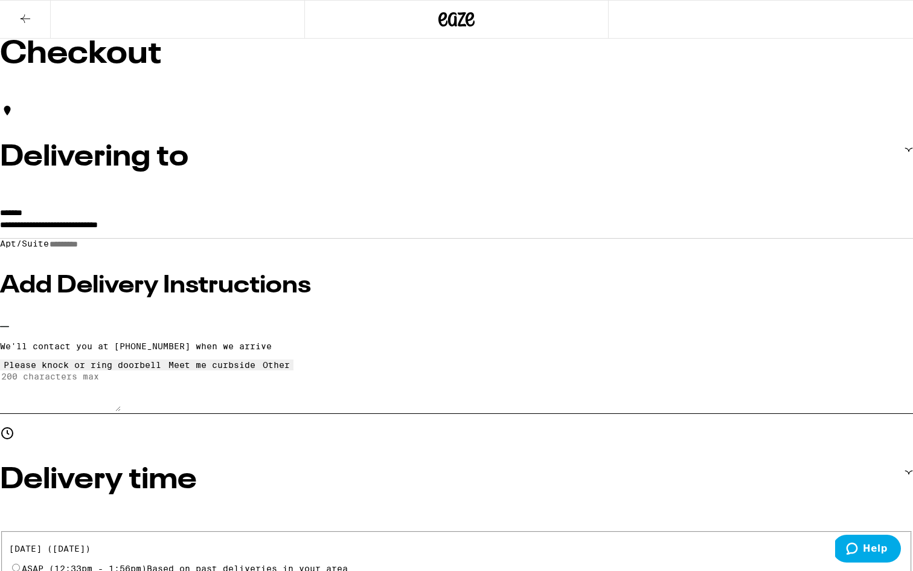
click at [212, 360] on icon at bounding box center [212, 360] width 0 height 0
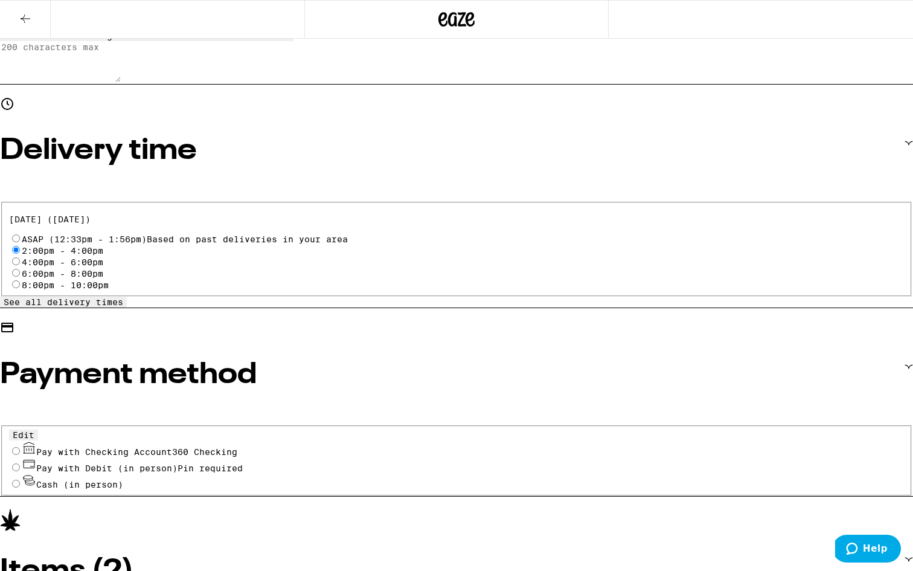
scroll to position [329, 0]
click at [201, 448] on span "Pay with Checking Account 360 Checking" at bounding box center [136, 453] width 201 height 10
click at [20, 448] on input "Pay with Checking Account 360 Checking" at bounding box center [16, 452] width 8 height 8
radio input "true"
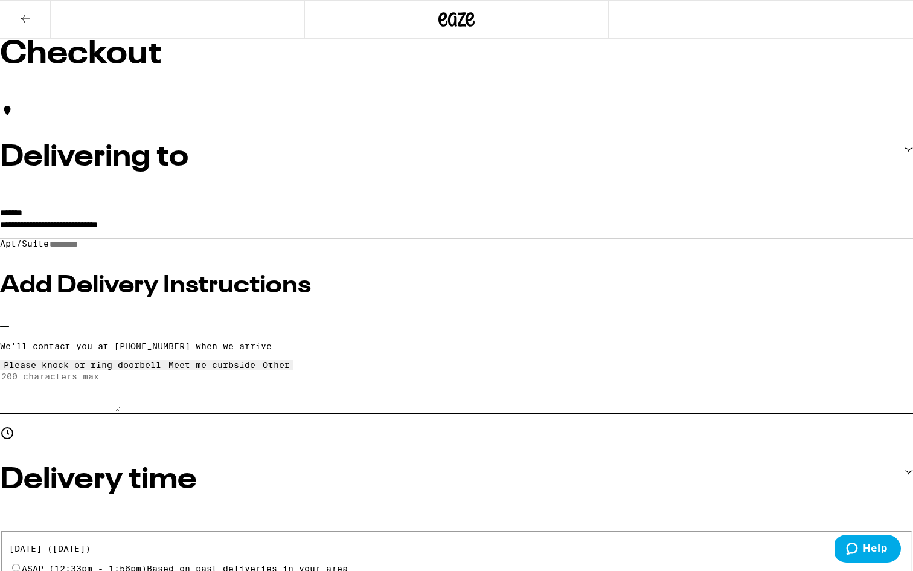
scroll to position [0, 0]
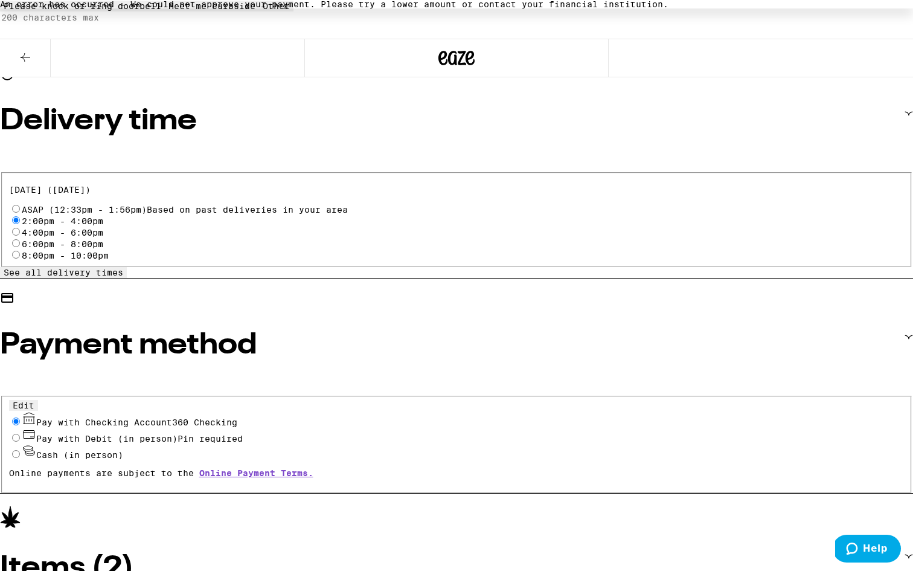
scroll to position [403, 0]
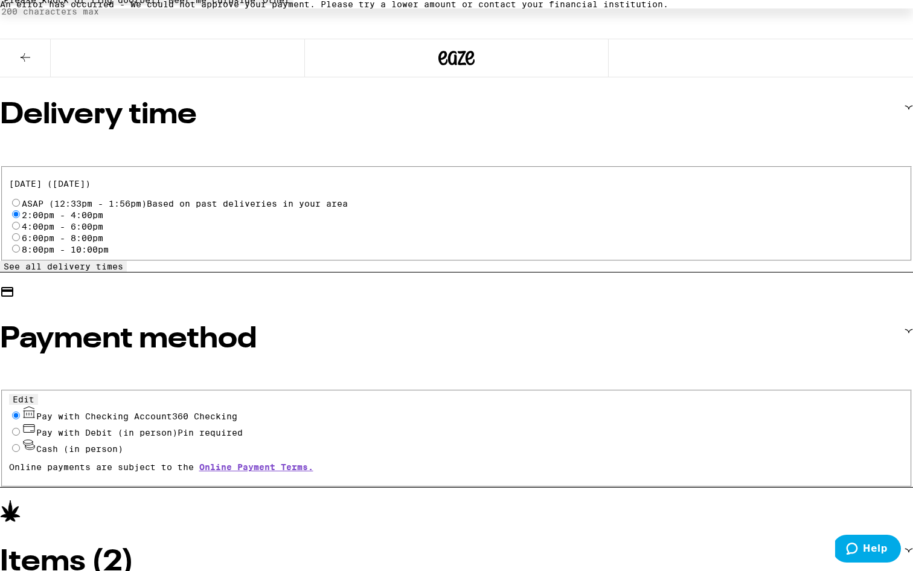
click at [38, 394] on button "Edit" at bounding box center [23, 399] width 29 height 11
click at [179, 411] on span "Pay with Checking Account 360 Checking Remove Account" at bounding box center [178, 416] width 284 height 10
click at [20, 411] on input "Pay with Checking Account 360 Checking Remove Account" at bounding box center [16, 415] width 8 height 8
click at [38, 394] on button "Done" at bounding box center [23, 399] width 29 height 11
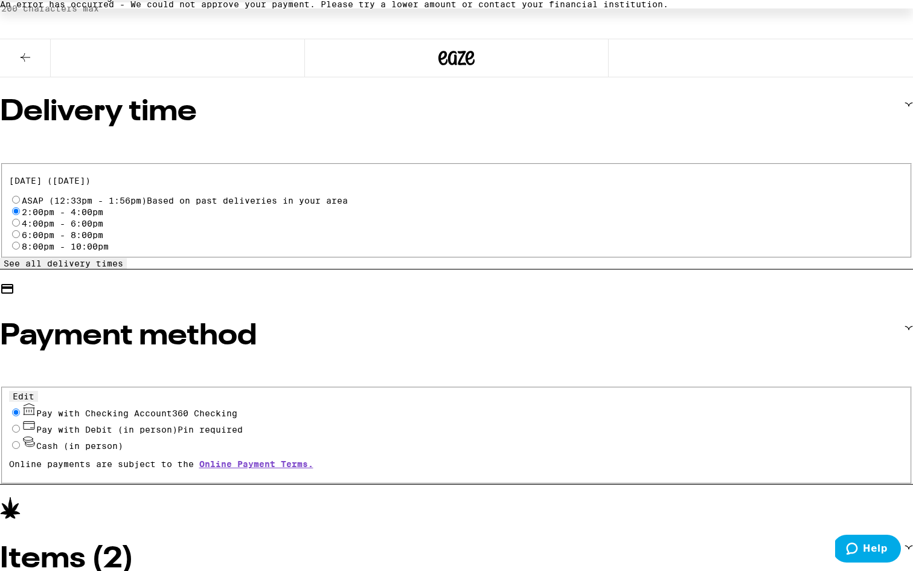
scroll to position [406, 0]
click at [237, 409] on span "Pay with Checking Account 360 Checking" at bounding box center [136, 414] width 201 height 10
click at [20, 409] on input "Pay with Checking Account 360 Checking" at bounding box center [16, 413] width 8 height 8
click at [231, 425] on span "Pin required" at bounding box center [210, 430] width 65 height 10
click at [20, 425] on input "Pay with Debit (in person) Pin required" at bounding box center [16, 429] width 8 height 8
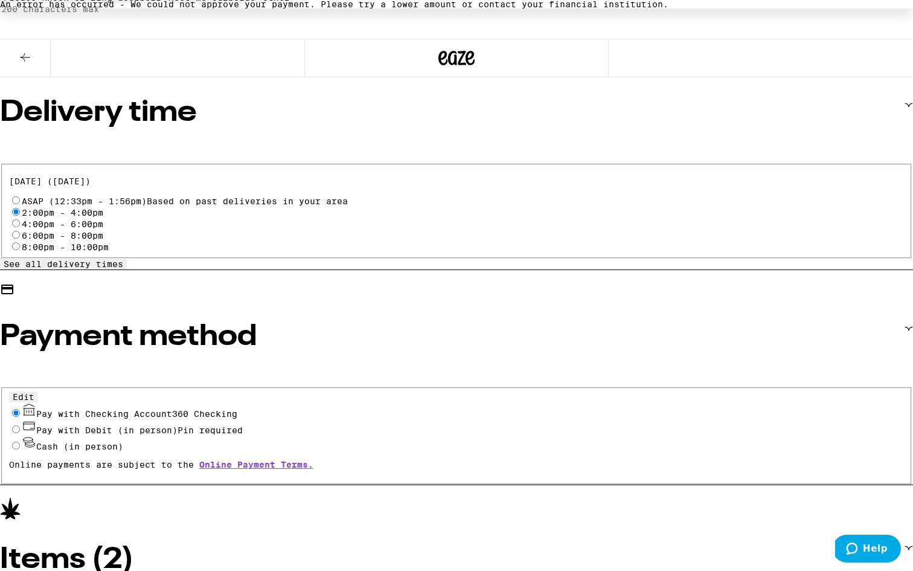
radio input "true"
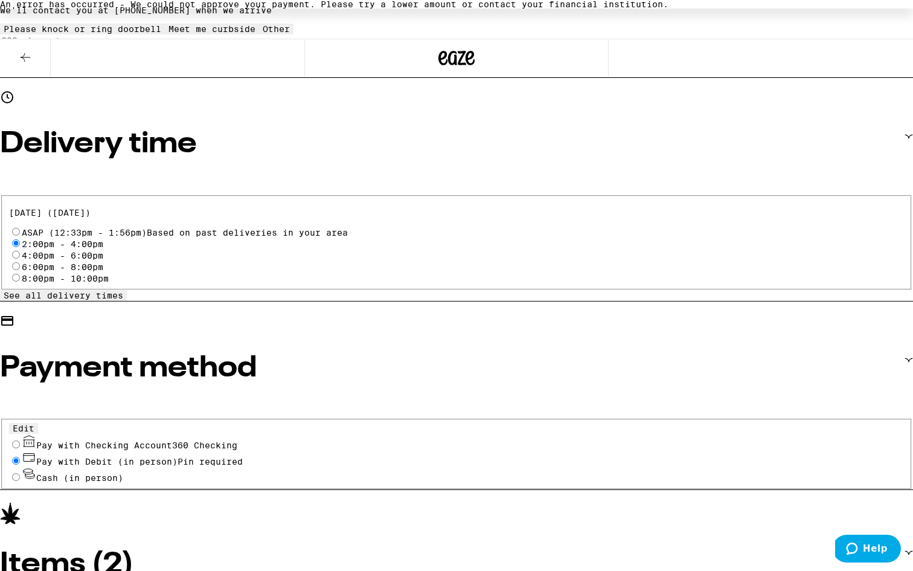
scroll to position [367, 0]
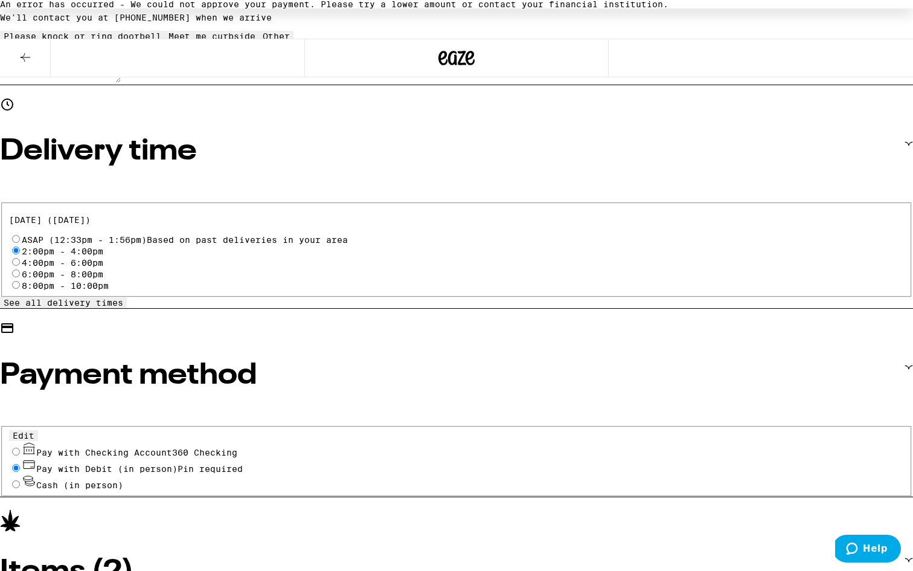
click at [205, 448] on span "Pay with Checking Account 360 Checking" at bounding box center [136, 453] width 201 height 10
click at [20, 448] on input "Pay with Checking Account 360 Checking" at bounding box center [16, 452] width 8 height 8
radio input "true"
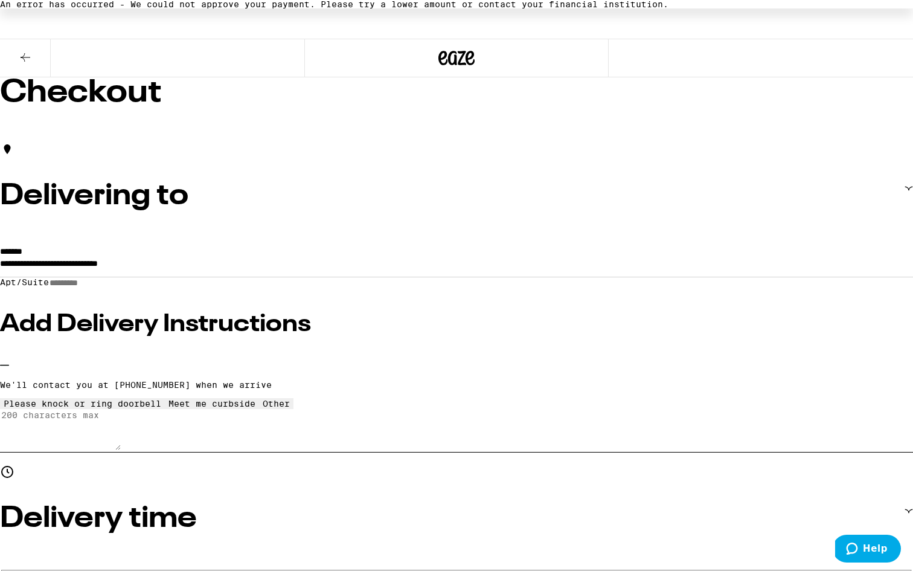
scroll to position [0, 0]
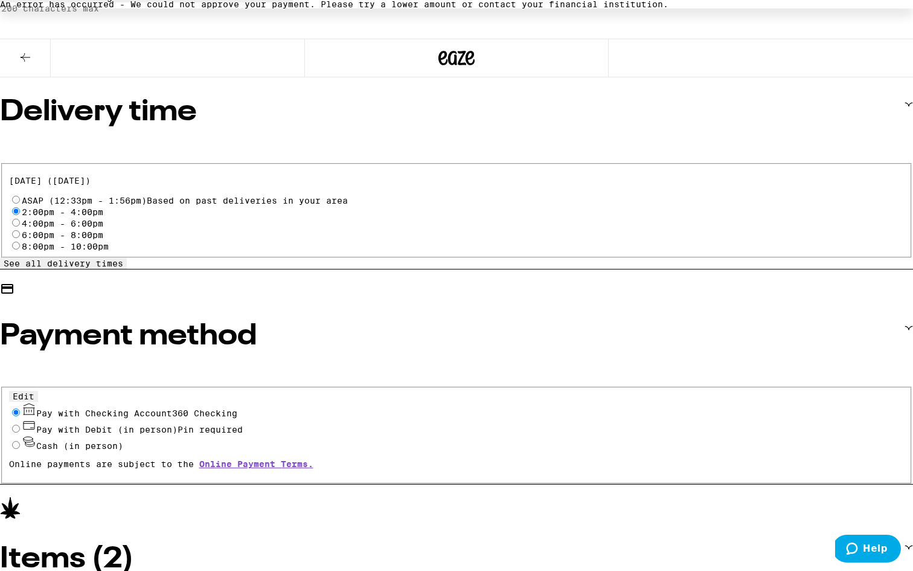
scroll to position [406, 0]
click at [178, 425] on span "Pay with Debit (in person)" at bounding box center [106, 430] width 141 height 10
click at [20, 425] on input "Pay with Debit (in person) Pin required" at bounding box center [16, 429] width 8 height 8
radio input "true"
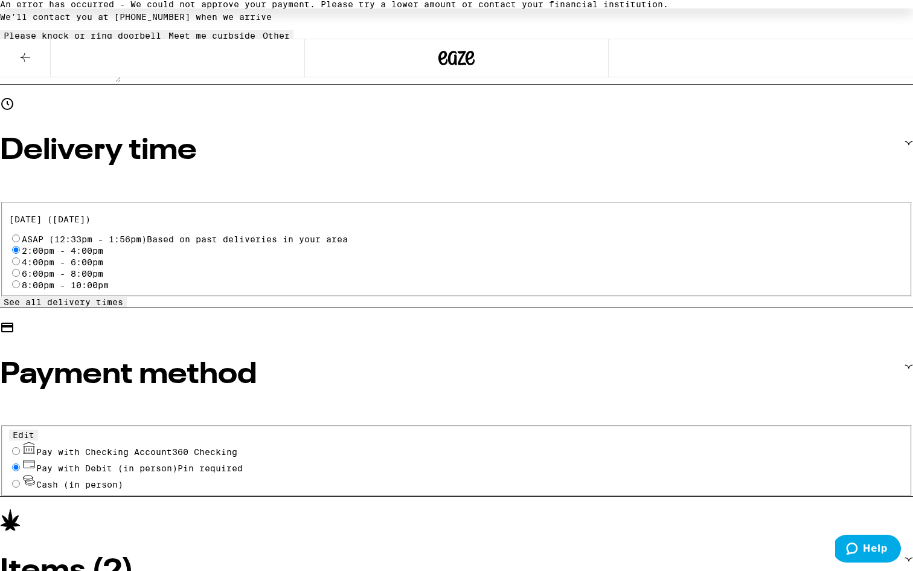
scroll to position [367, 0]
click at [263, 441] on div "Pay with Checking Account 360 Checking" at bounding box center [457, 449] width 896 height 16
click at [237, 448] on span "360 Checking" at bounding box center [204, 453] width 65 height 10
click at [20, 448] on input "Pay with Checking Account 360 Checking" at bounding box center [16, 452] width 8 height 8
radio input "true"
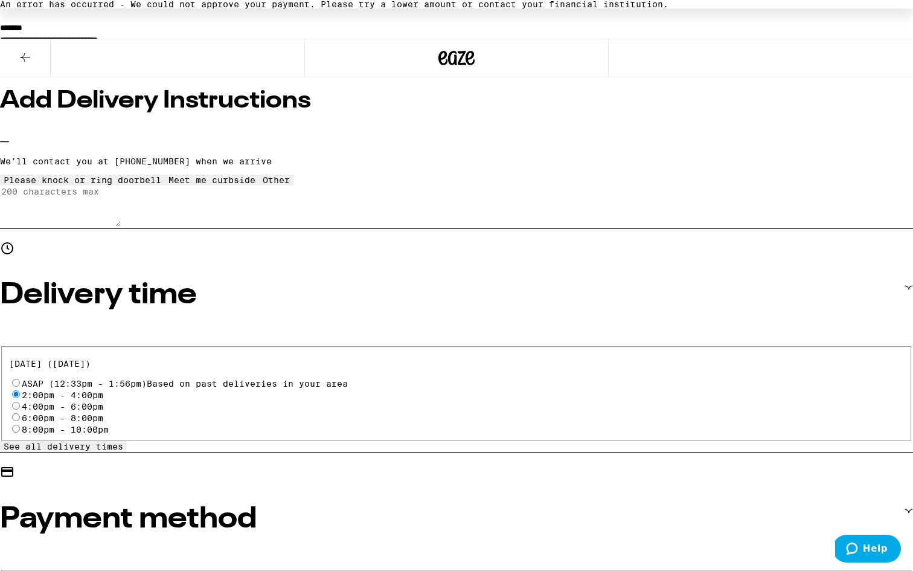
scroll to position [217, 0]
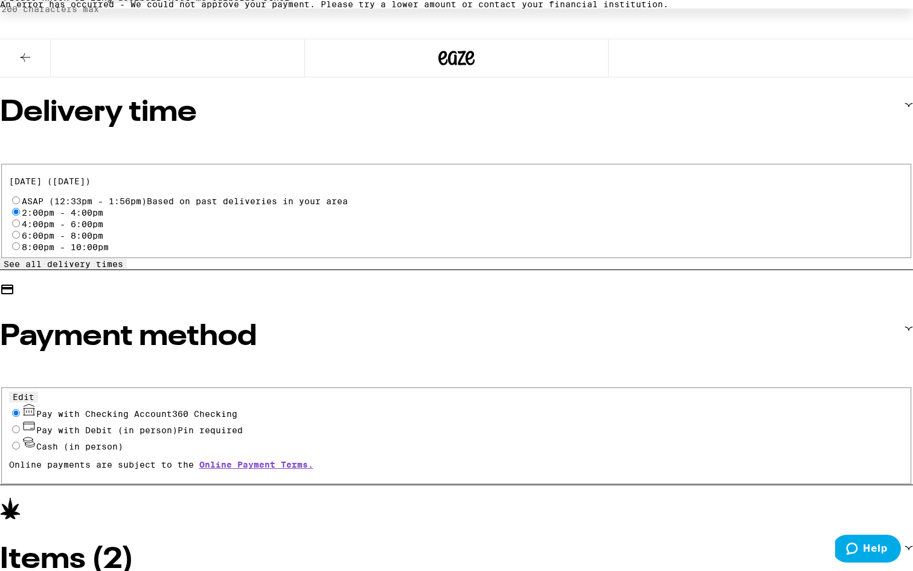
click at [203, 425] on span "Pin required" at bounding box center [210, 430] width 65 height 10
click at [20, 425] on input "Pay with Debit (in person) Pin required" at bounding box center [16, 429] width 8 height 8
radio input "true"
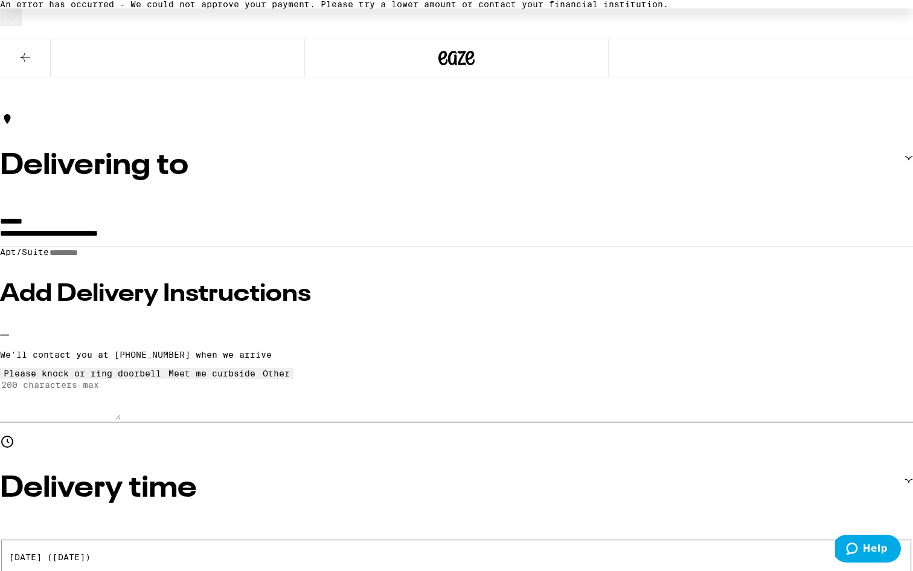
scroll to position [25, 0]
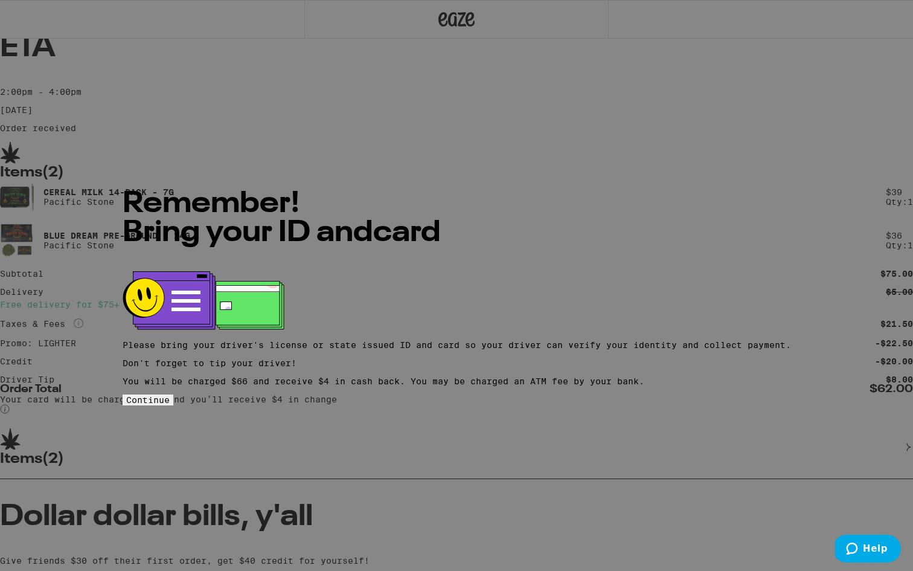
click at [173, 403] on button "Continue" at bounding box center [148, 399] width 51 height 11
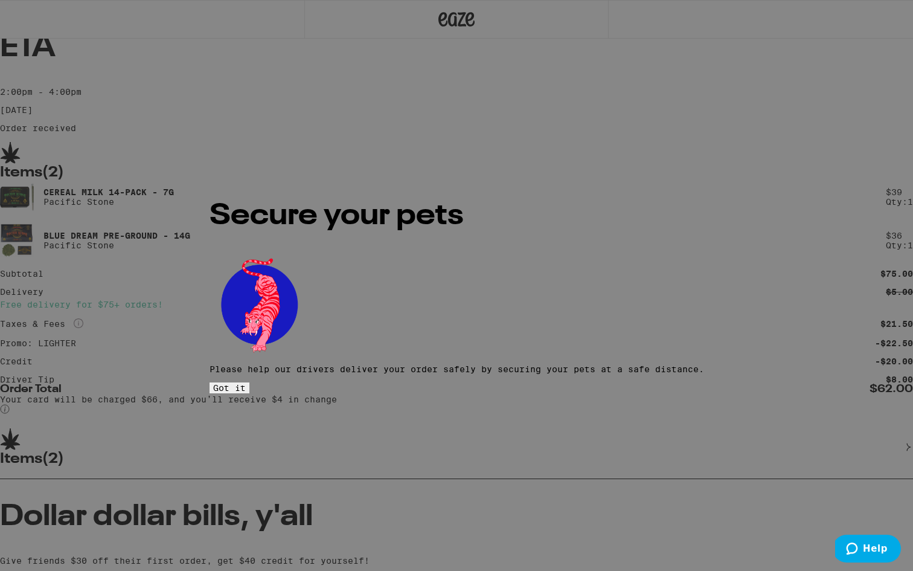
click at [246, 383] on span "Got it" at bounding box center [229, 388] width 33 height 10
